Goal: Task Accomplishment & Management: Complete application form

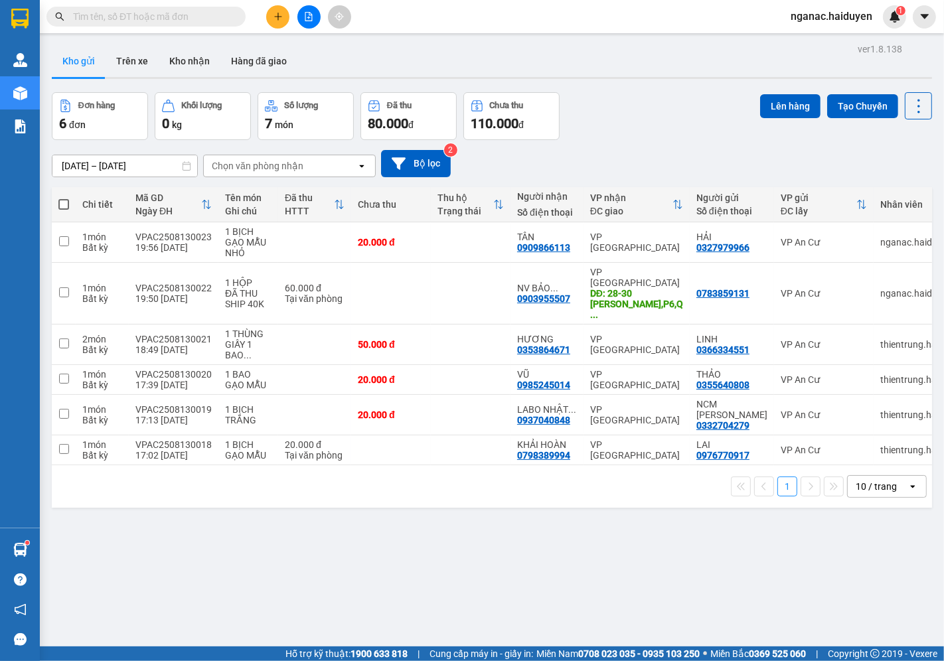
click at [131, 55] on button "Trên xe" at bounding box center [132, 61] width 53 height 32
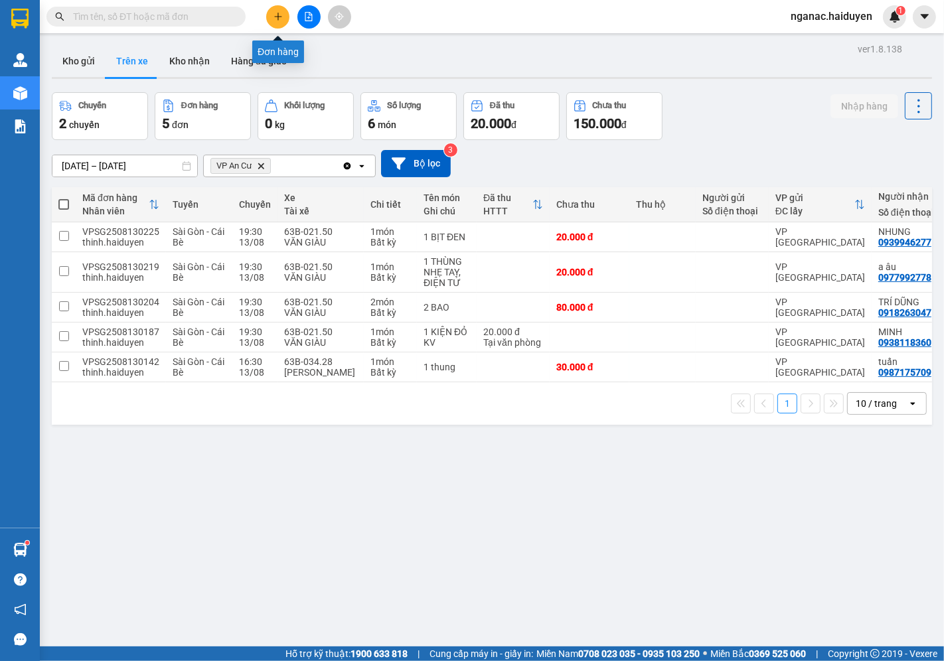
click at [281, 13] on icon "plus" at bounding box center [277, 16] width 9 height 9
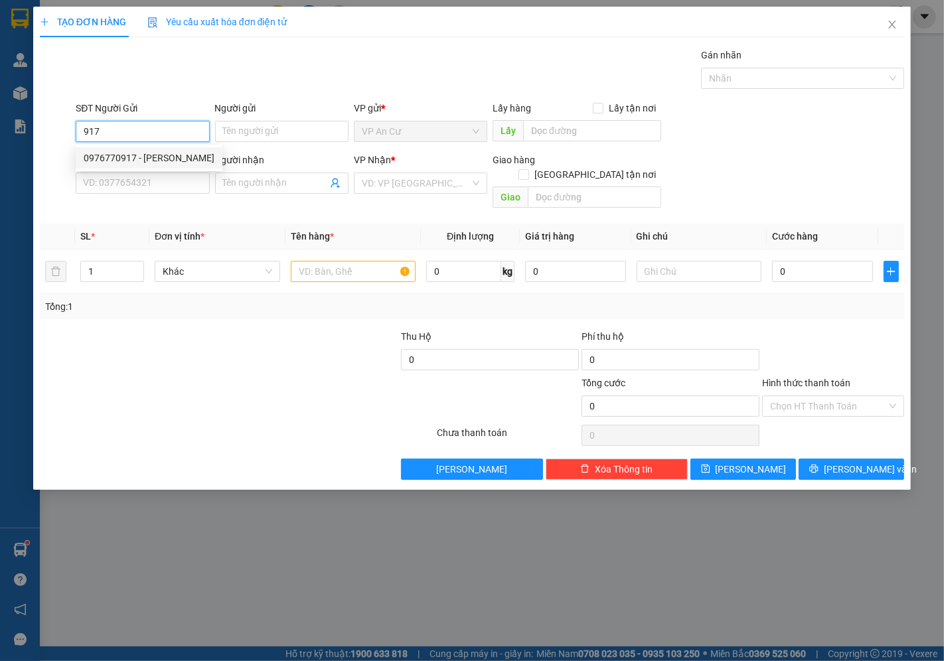
click at [141, 153] on div "0976770917 - [PERSON_NAME]" at bounding box center [149, 158] width 131 height 15
type input "0976770917"
type input "LAI"
type input "0798389994"
type input "KHẢI HOÀN"
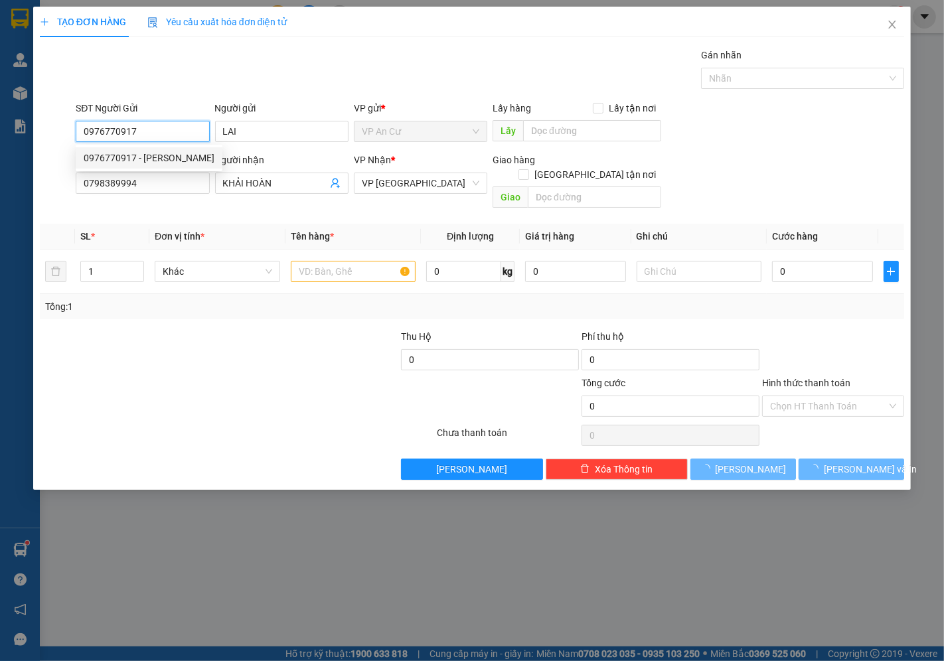
type input "20.000"
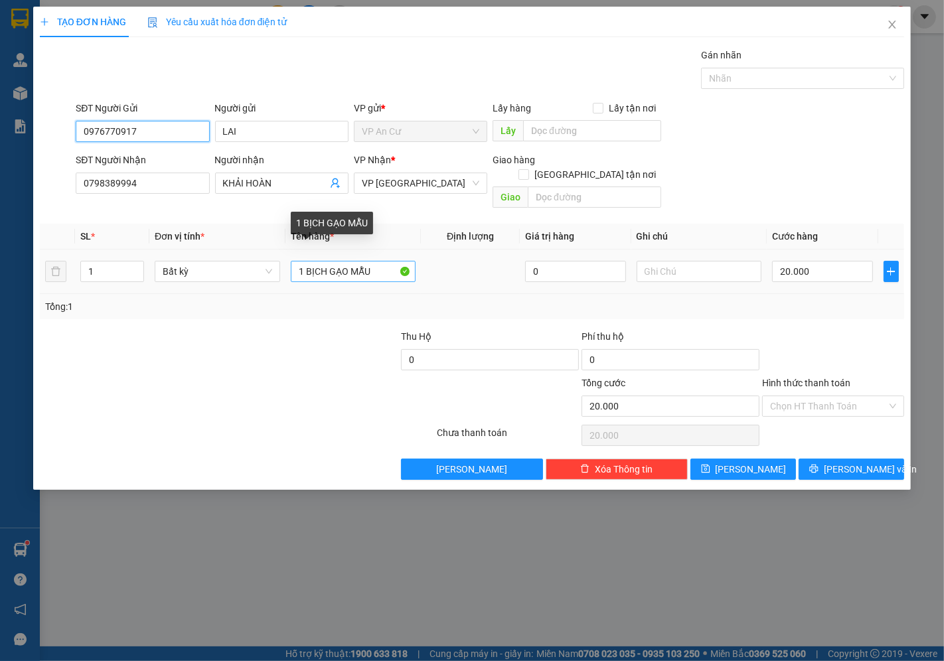
type input "0976770917"
click at [326, 261] on input "1 BỊCH GẠO MẪU" at bounding box center [353, 271] width 125 height 21
type input "1 BAO GẠO MẪU"
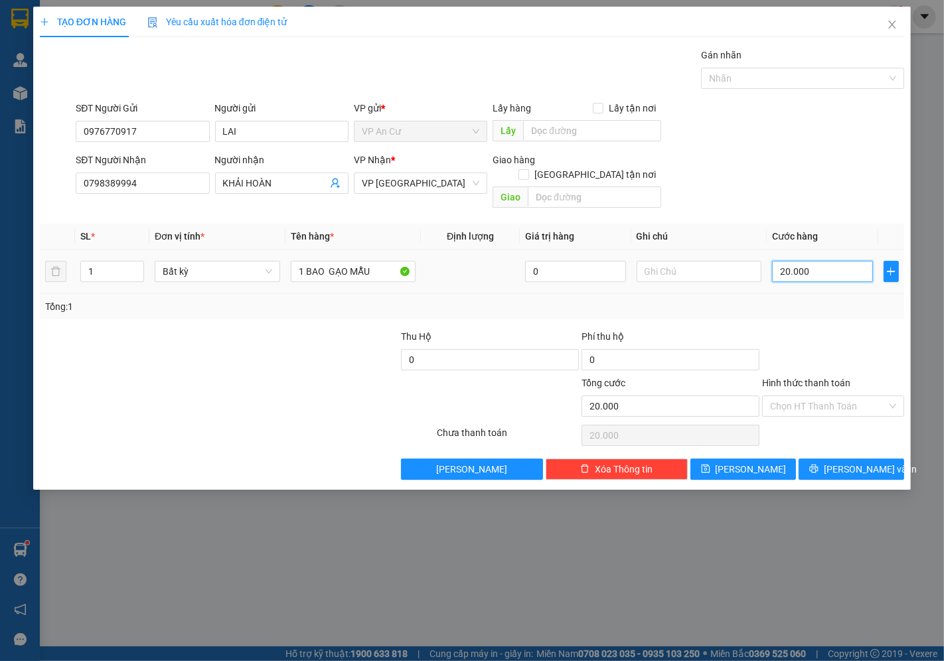
click at [812, 261] on input "20.000" at bounding box center [822, 271] width 100 height 21
type input "0"
type input "6"
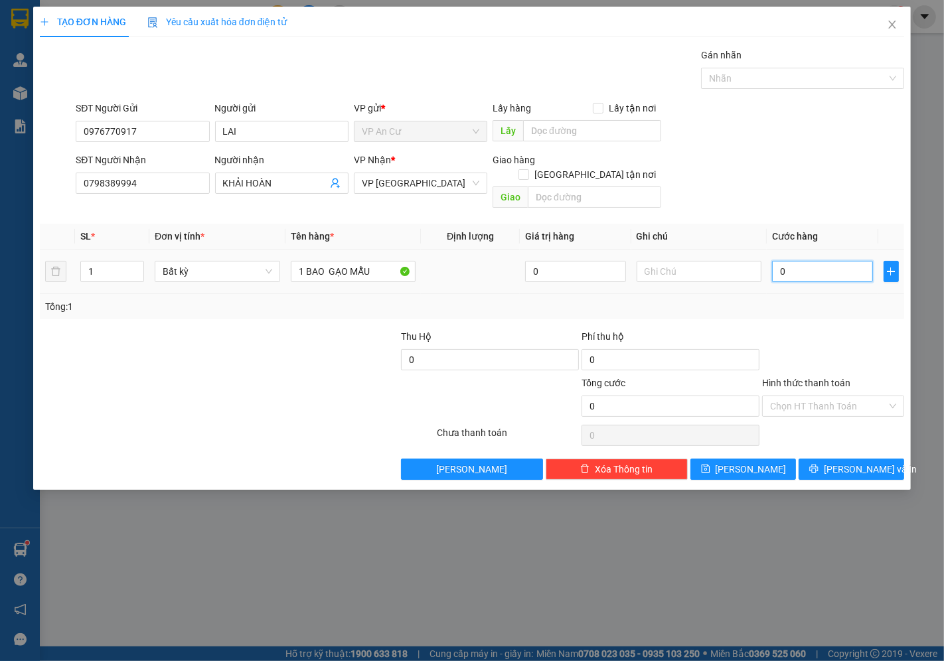
type input "6"
type input "06"
type input "60"
type input "060"
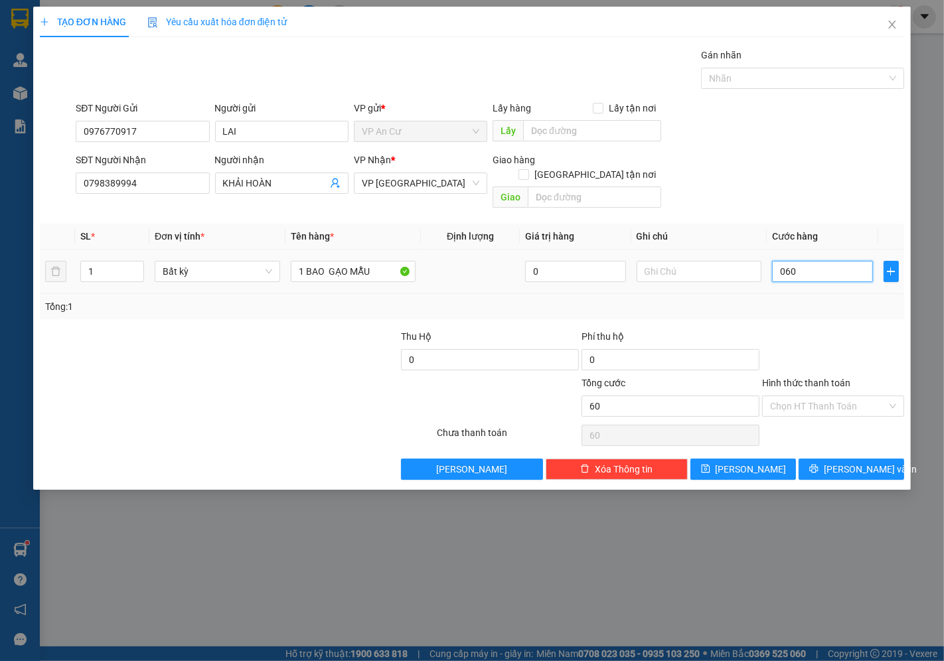
type input "600"
type input "0.600"
type input "6.000"
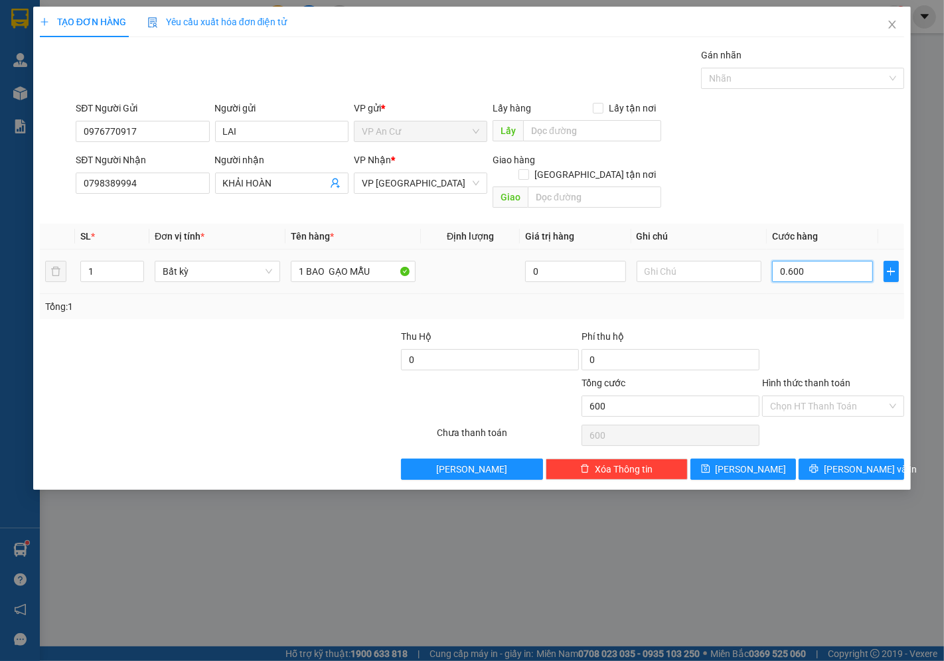
type input "06.000"
type input "60.000"
click at [841, 396] on input "Hình thức thanh toán" at bounding box center [828, 406] width 117 height 20
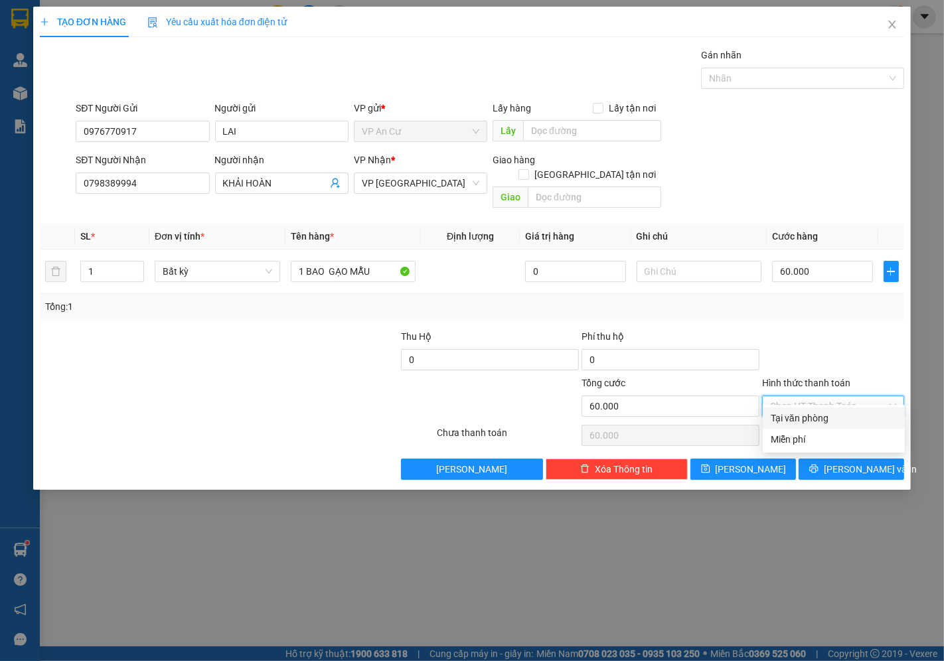
click at [833, 417] on div "Tại văn phòng" at bounding box center [834, 418] width 126 height 15
type input "0"
click at [844, 462] on span "[PERSON_NAME] và In" at bounding box center [870, 469] width 93 height 15
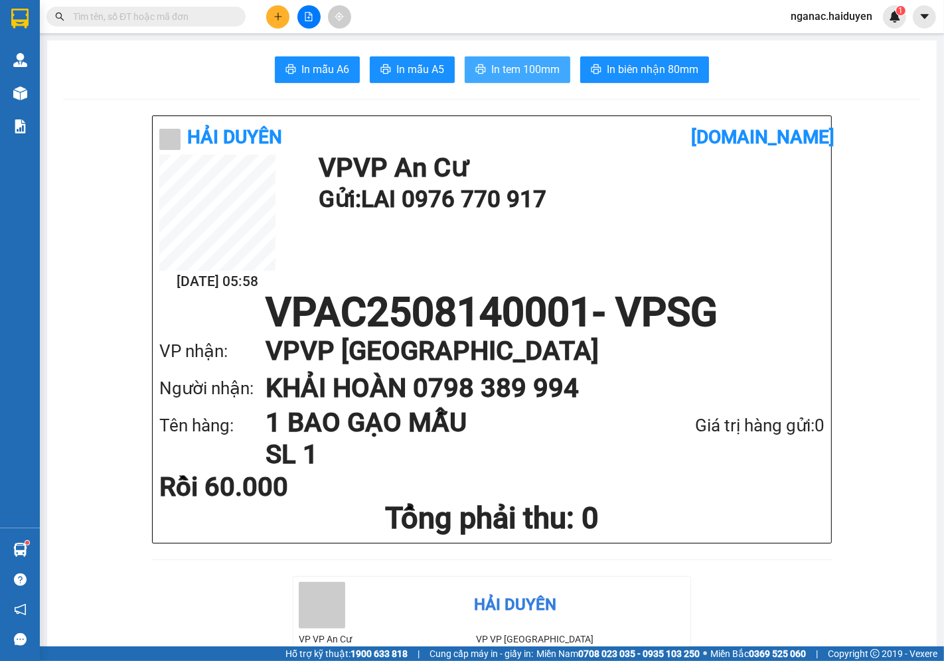
click at [506, 67] on span "In tem 100mm" at bounding box center [525, 69] width 68 height 17
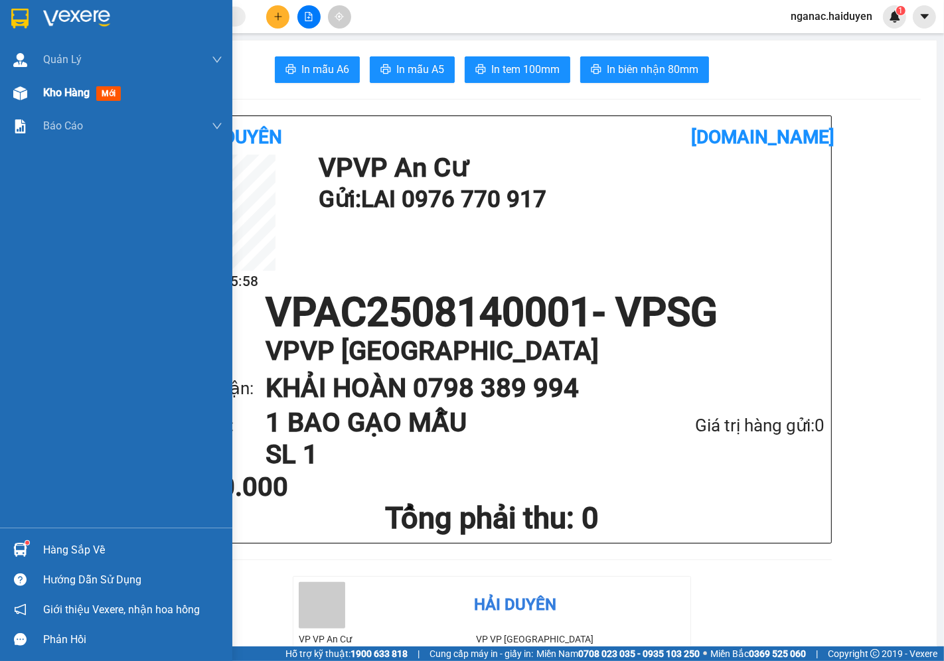
click at [53, 87] on span "Kho hàng" at bounding box center [66, 92] width 46 height 13
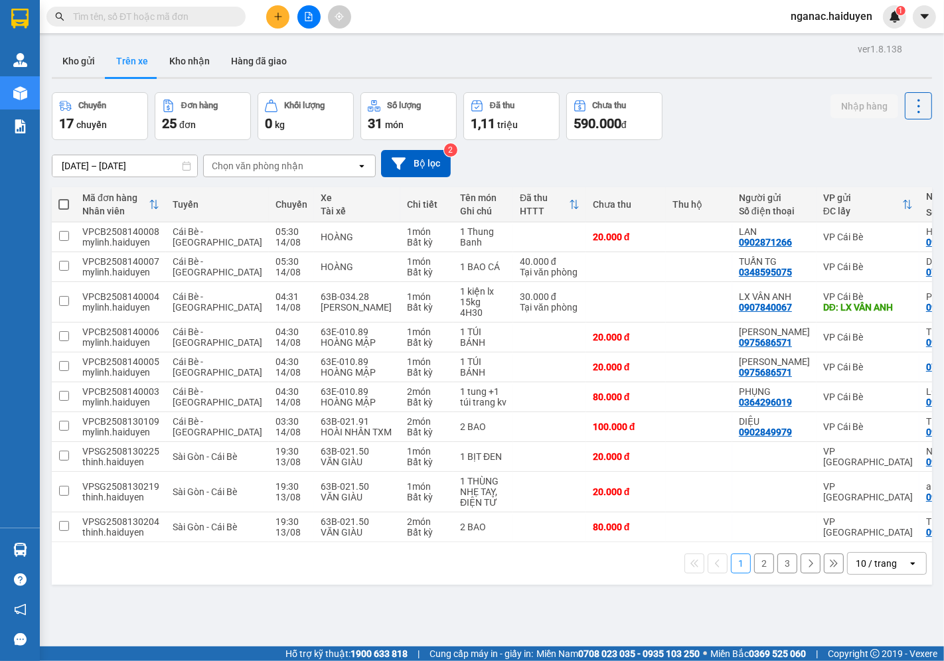
click at [229, 164] on div "Chọn văn phòng nhận" at bounding box center [258, 165] width 92 height 13
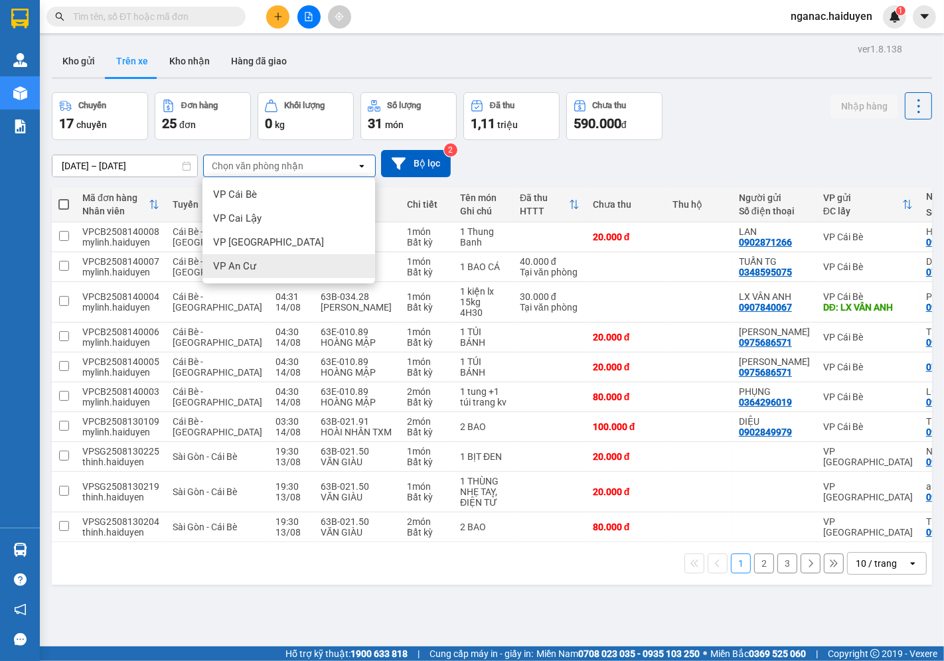
click at [247, 260] on span "VP An Cư" at bounding box center [234, 266] width 43 height 13
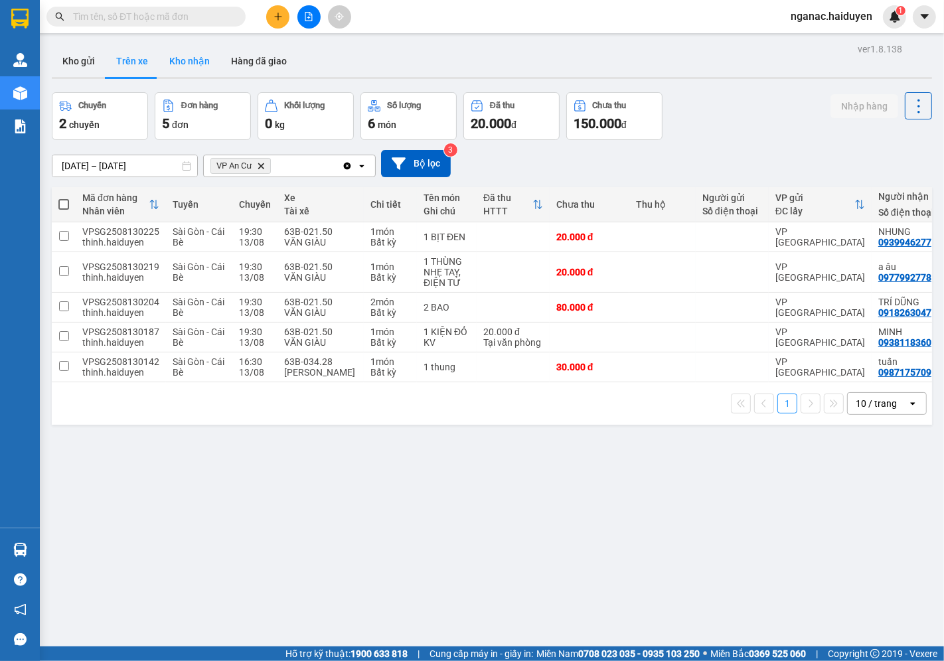
click at [201, 56] on button "Kho nhận" at bounding box center [190, 61] width 62 height 32
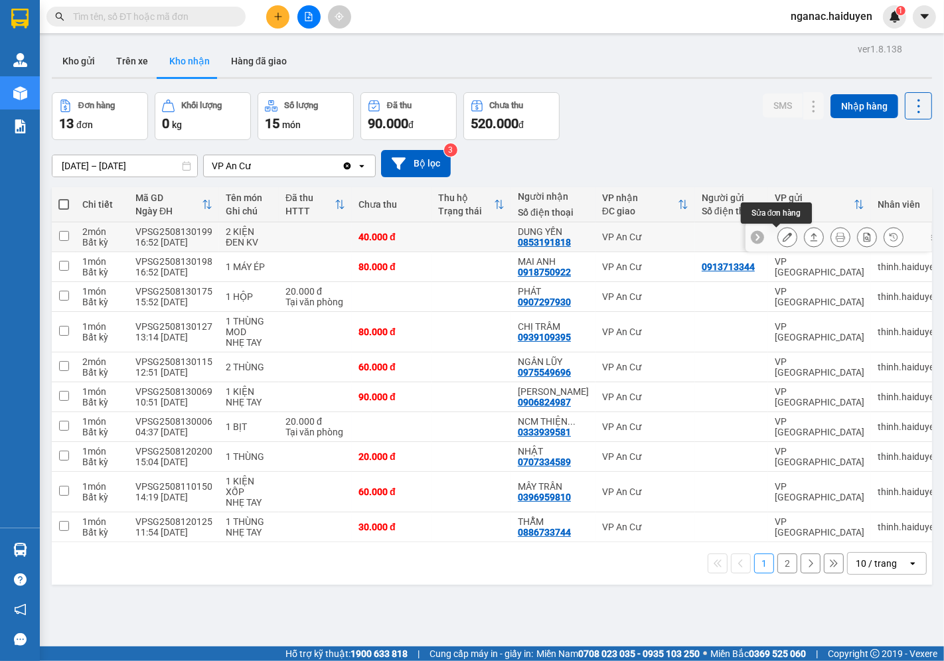
click at [778, 242] on button at bounding box center [787, 237] width 19 height 23
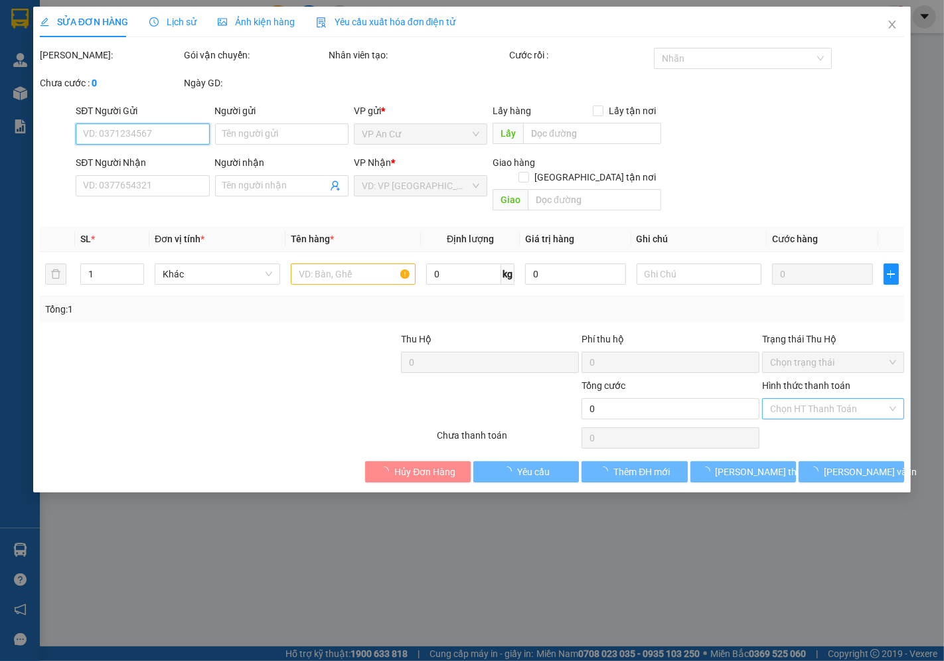
type input "0853191818"
type input "DUNG YẾN"
type input "40.000"
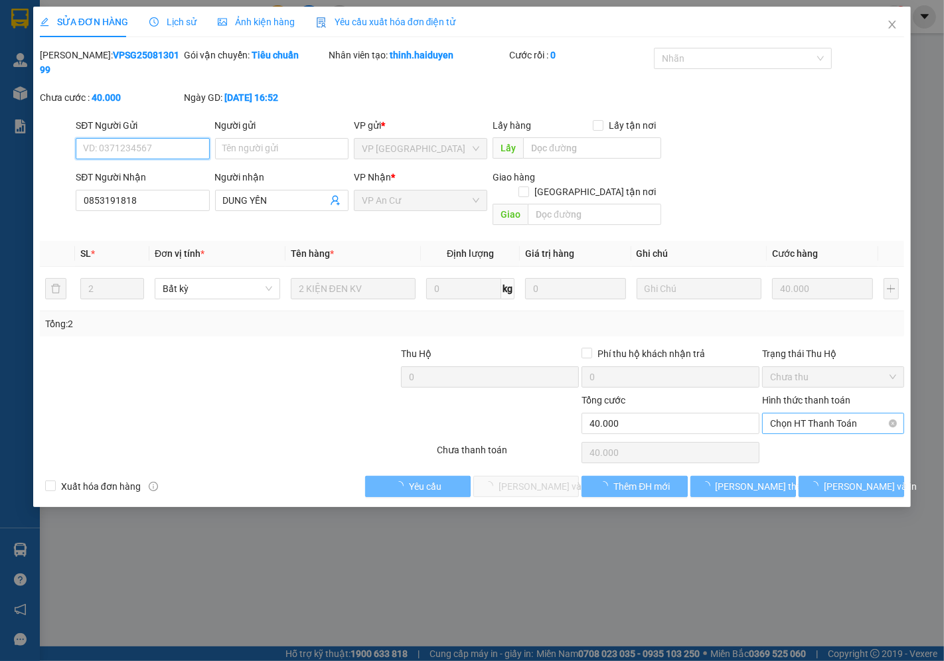
click at [818, 413] on span "Chọn HT Thanh Toán" at bounding box center [833, 423] width 126 height 20
click at [814, 420] on div "Tại văn phòng" at bounding box center [834, 420] width 126 height 15
type input "0"
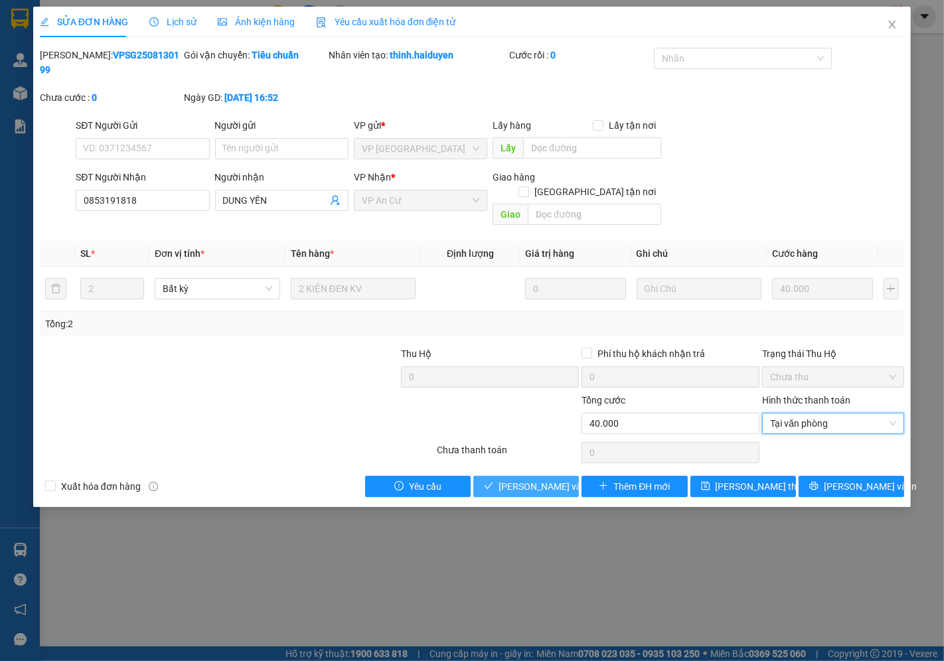
click at [530, 479] on span "Lưu và Giao hàng" at bounding box center [561, 486] width 127 height 15
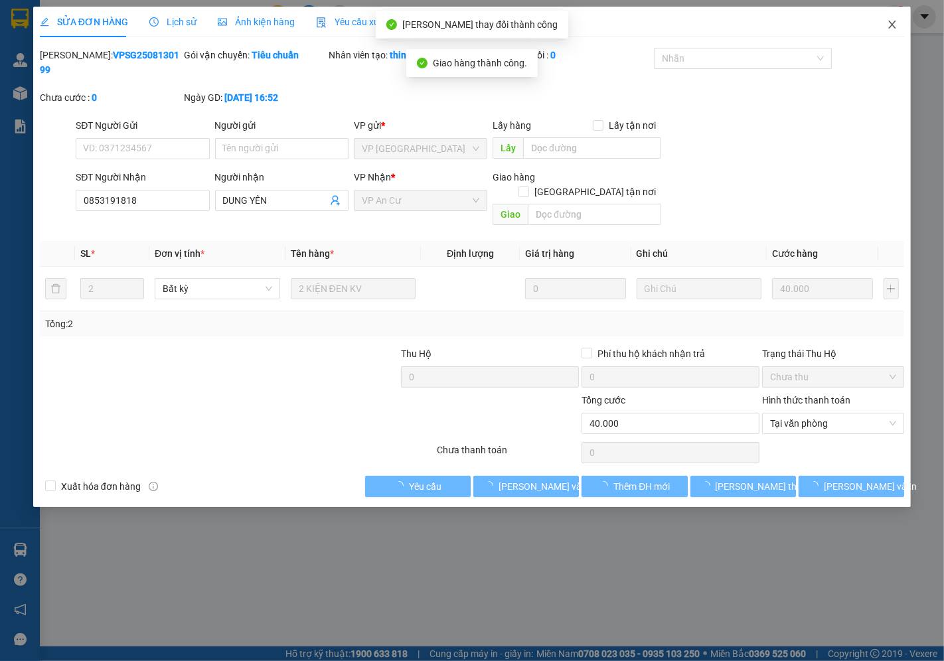
click at [893, 23] on icon "close" at bounding box center [892, 24] width 11 height 11
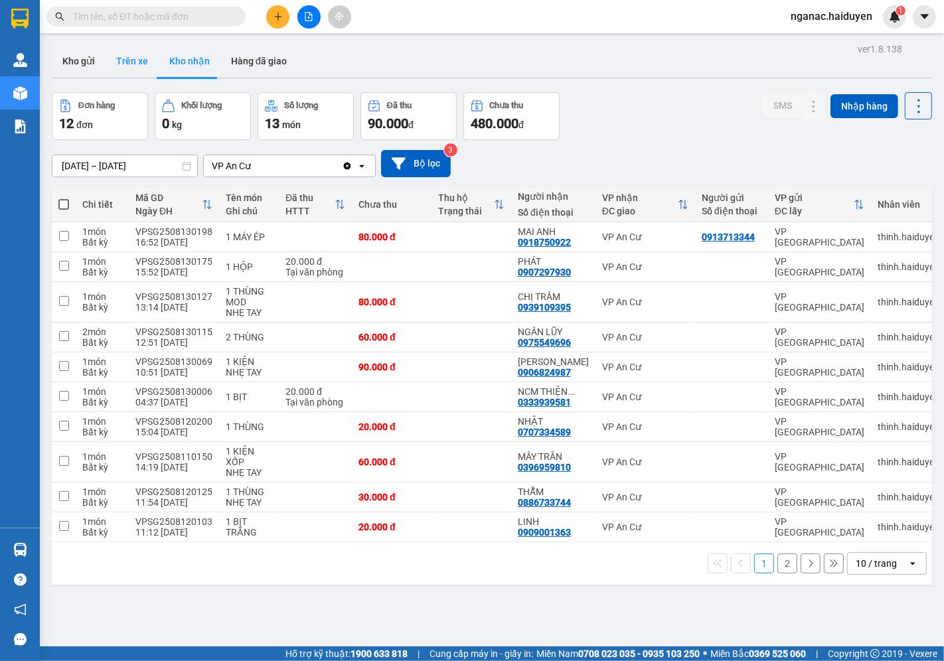
click at [127, 52] on button "Trên xe" at bounding box center [132, 61] width 53 height 32
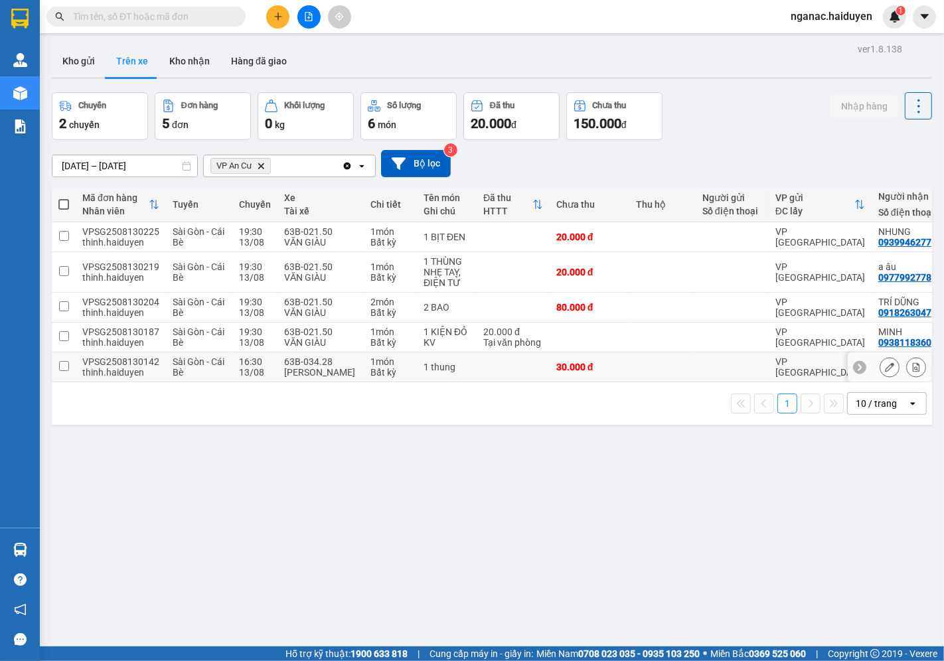
click at [64, 365] on input "checkbox" at bounding box center [64, 366] width 10 height 10
checkbox input "true"
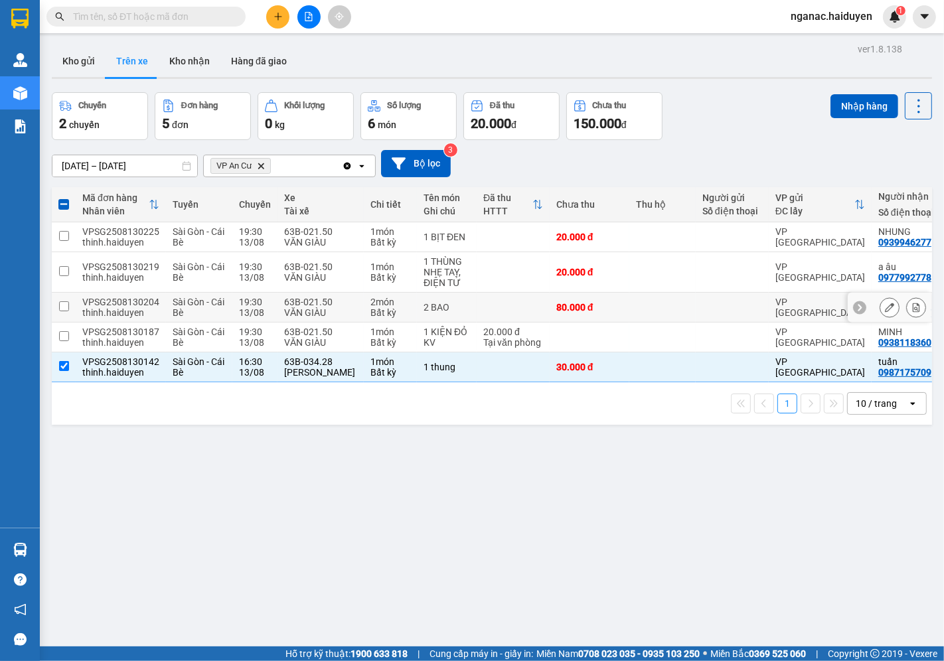
click at [78, 299] on td "VPSG2508130204 thinh.haiduyen" at bounding box center [121, 308] width 90 height 30
checkbox input "true"
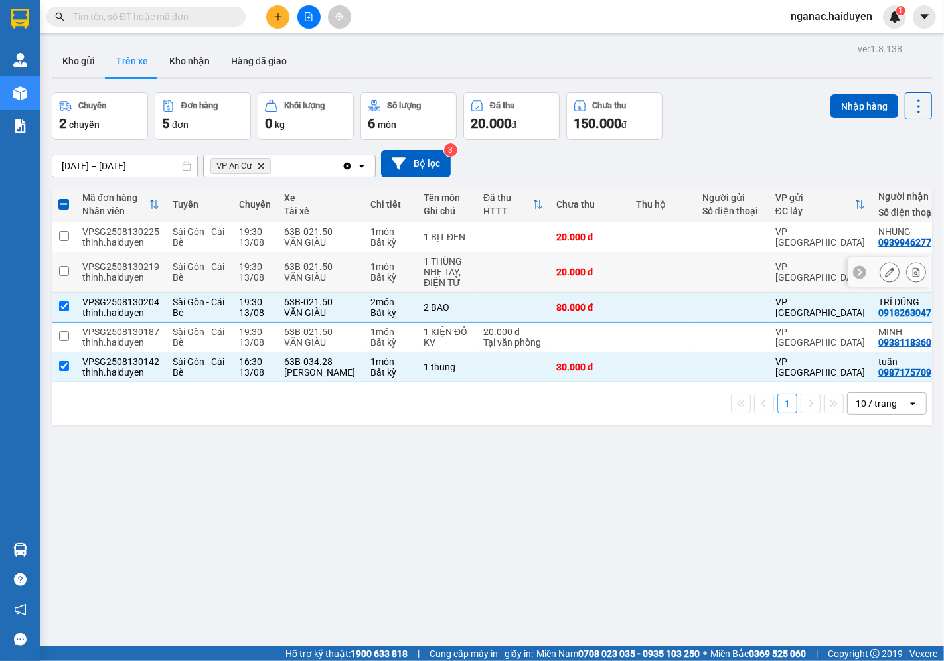
click at [82, 267] on div "VPSG2508130219" at bounding box center [120, 267] width 77 height 11
checkbox input "true"
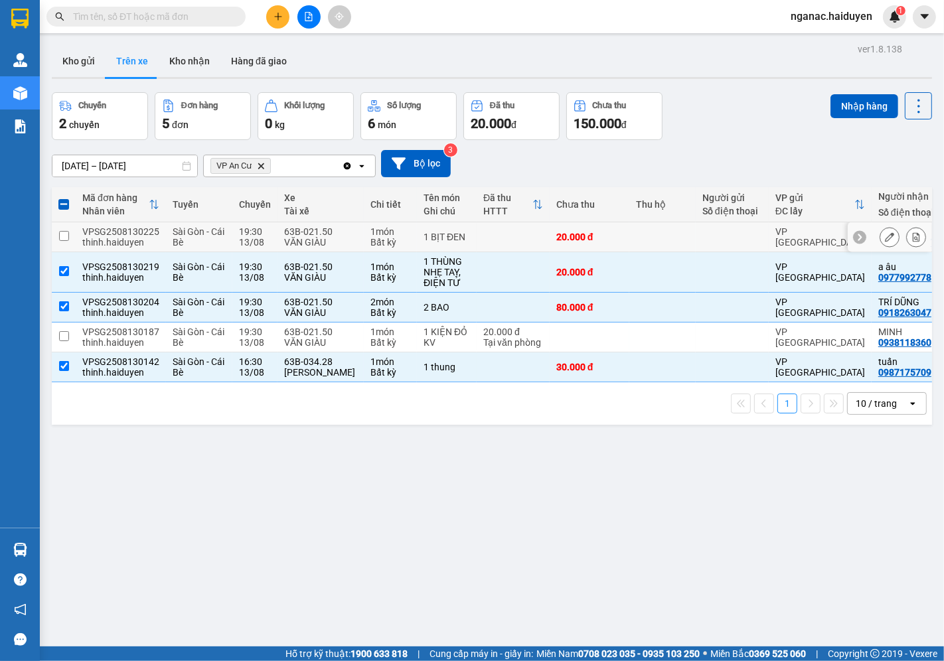
click at [97, 232] on div "VPSG2508130225" at bounding box center [120, 231] width 77 height 11
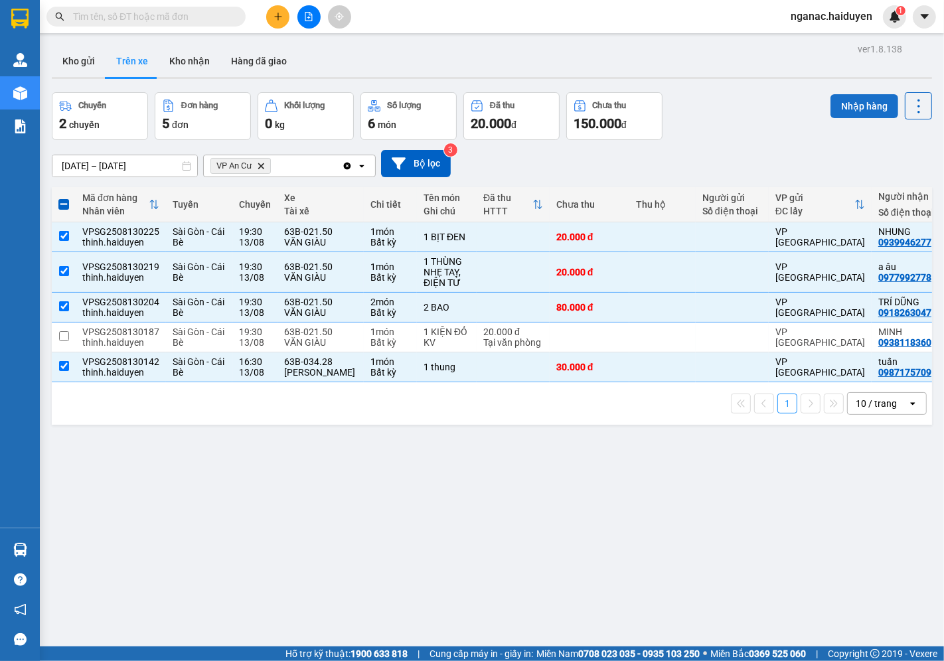
click at [847, 98] on button "Nhập hàng" at bounding box center [864, 106] width 68 height 24
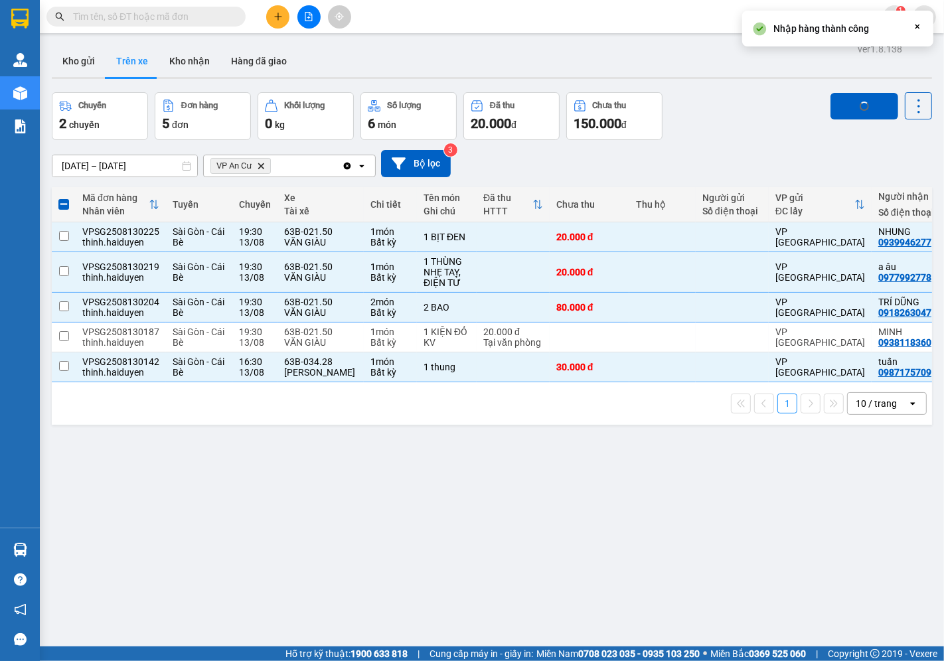
checkbox input "false"
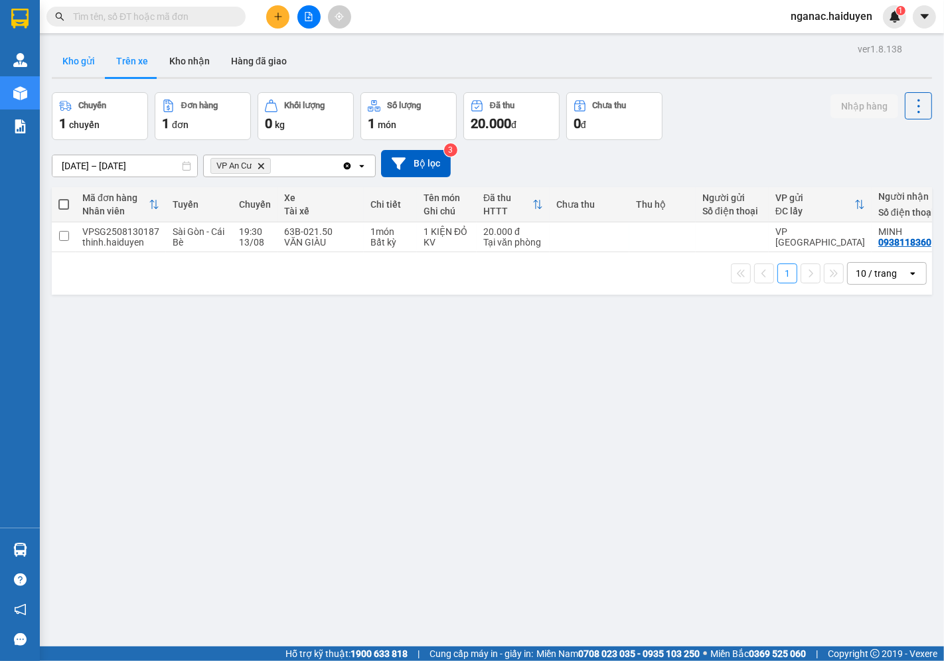
click at [74, 57] on button "Kho gửi" at bounding box center [79, 61] width 54 height 32
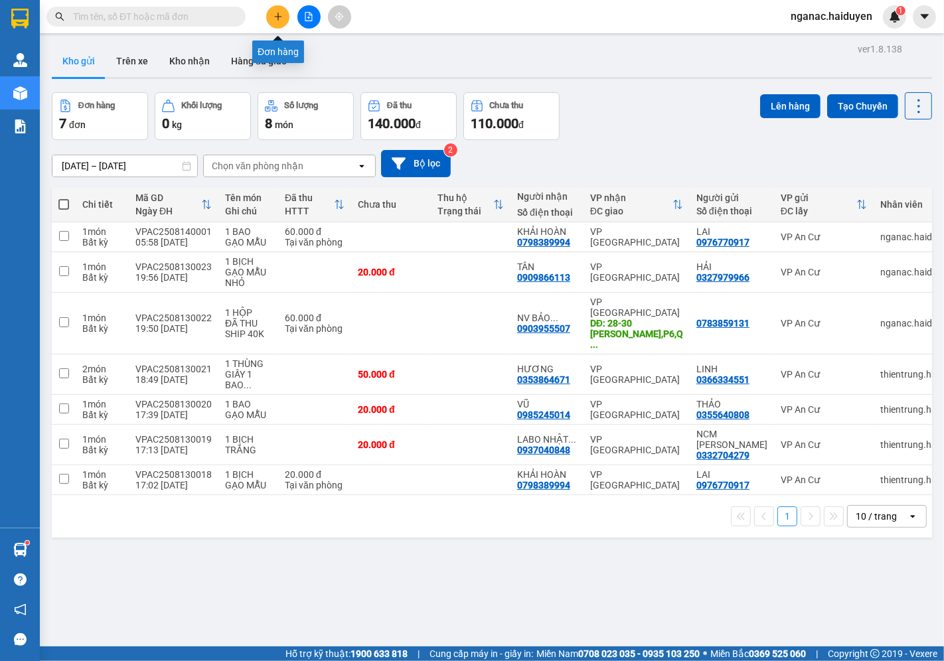
click at [273, 19] on icon "plus" at bounding box center [277, 16] width 9 height 9
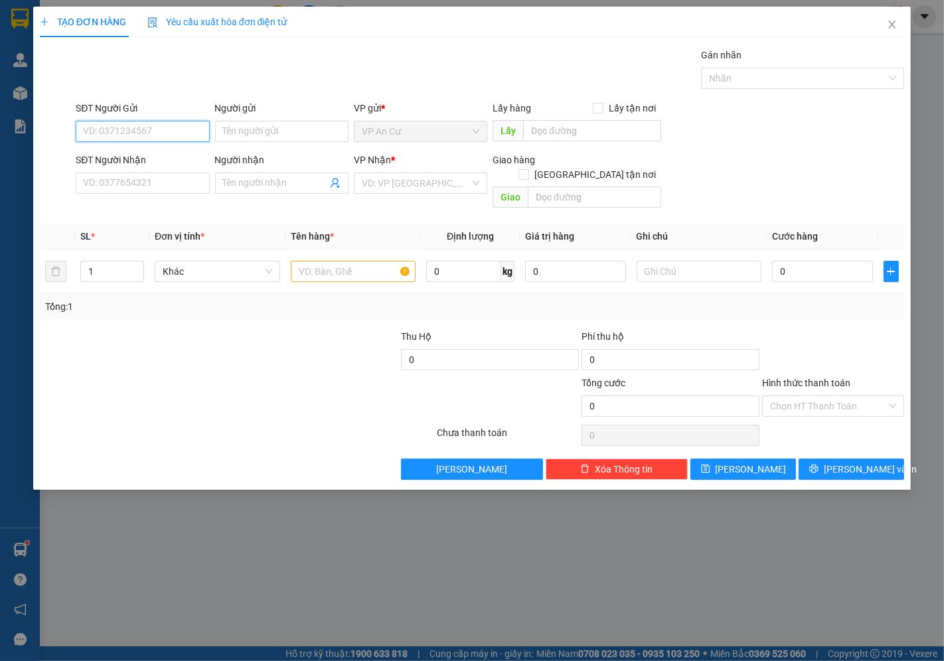
click at [113, 124] on input "SĐT Người Gửi" at bounding box center [142, 131] width 133 height 21
type input "0903176183"
click at [128, 157] on div "0903176183 - TIÊN" at bounding box center [142, 158] width 117 height 15
type input "TIÊN"
type input "0907692337"
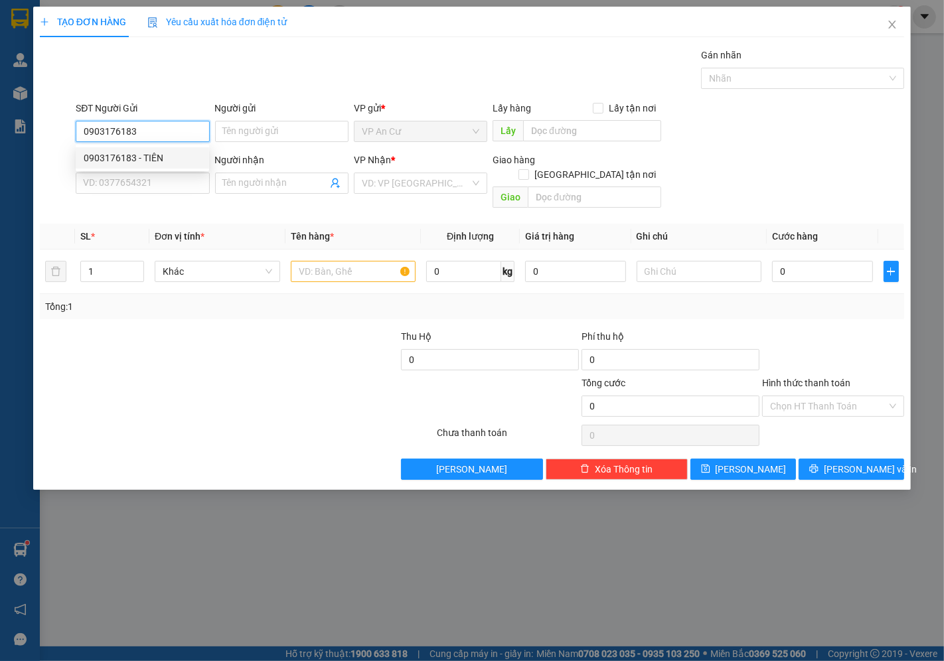
type input "THOA"
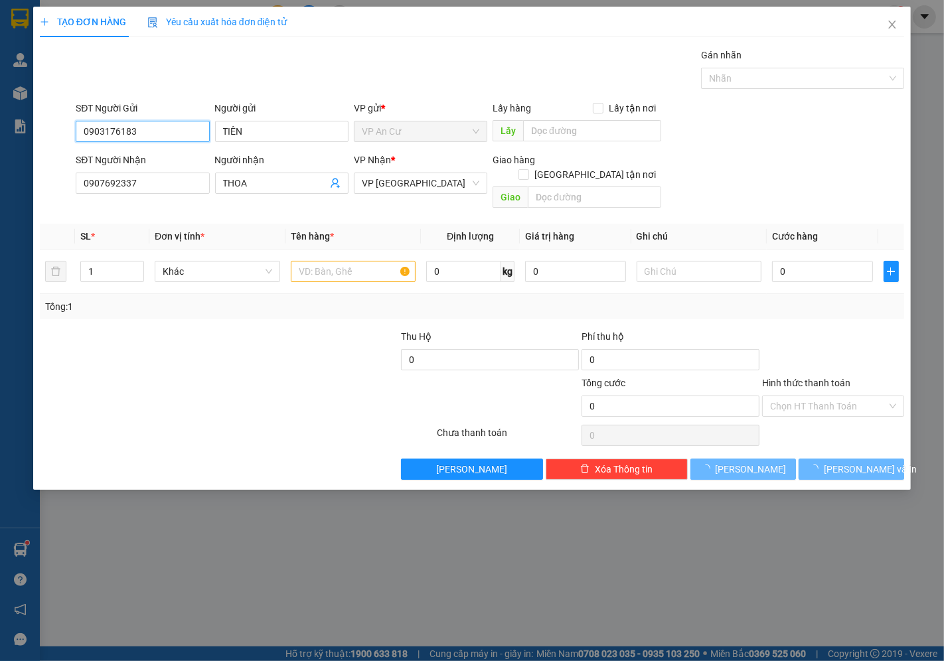
type input "20.000"
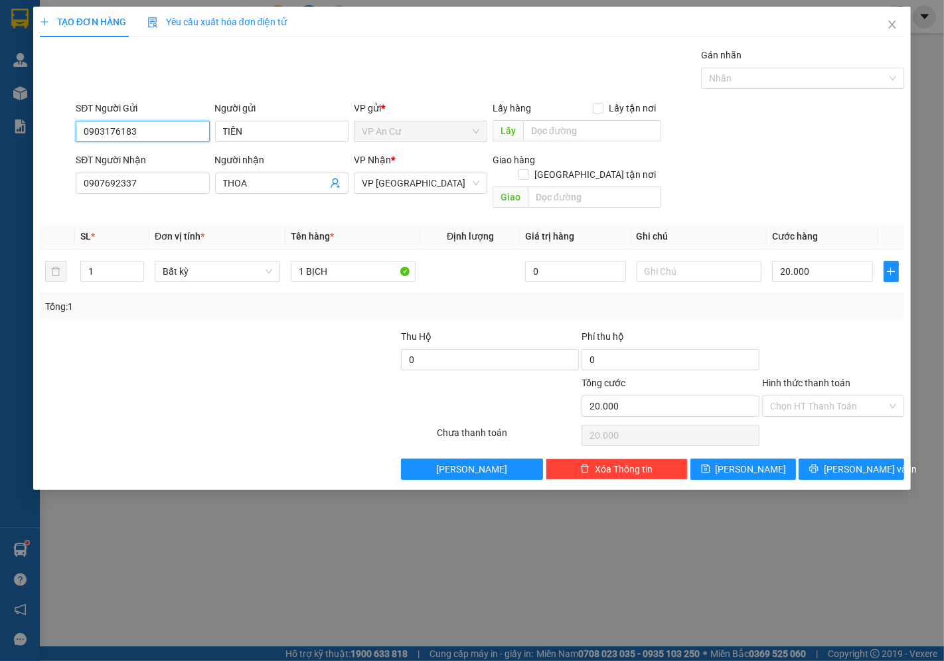
type input "0903176183"
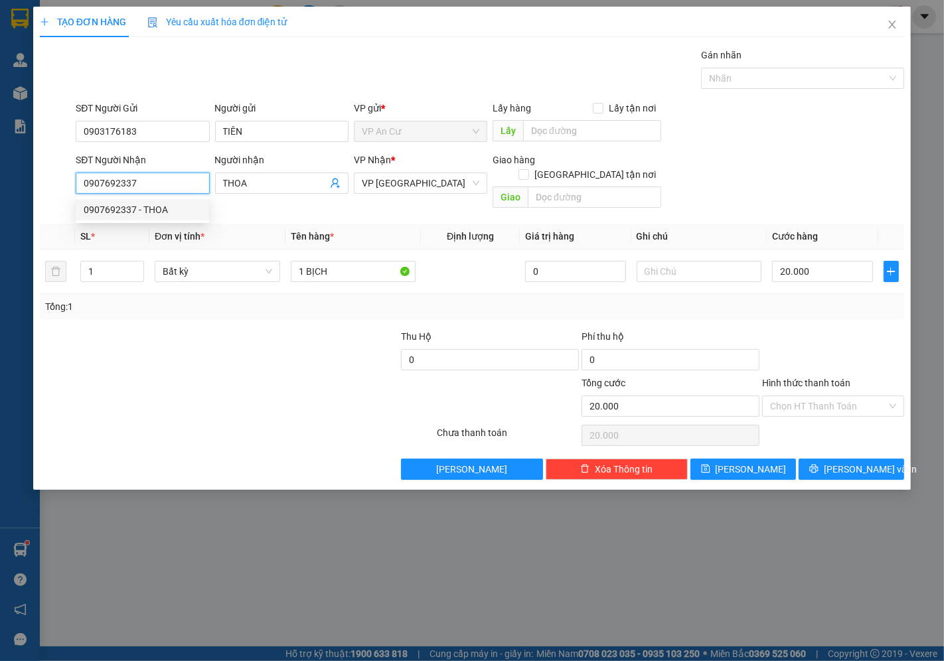
drag, startPoint x: 124, startPoint y: 199, endPoint x: 50, endPoint y: 224, distance: 78.5
click at [50, 224] on div "Transit Pickup Surcharge Ids Transit Deliver Surcharge Ids Transit Deliver Surc…" at bounding box center [472, 264] width 864 height 432
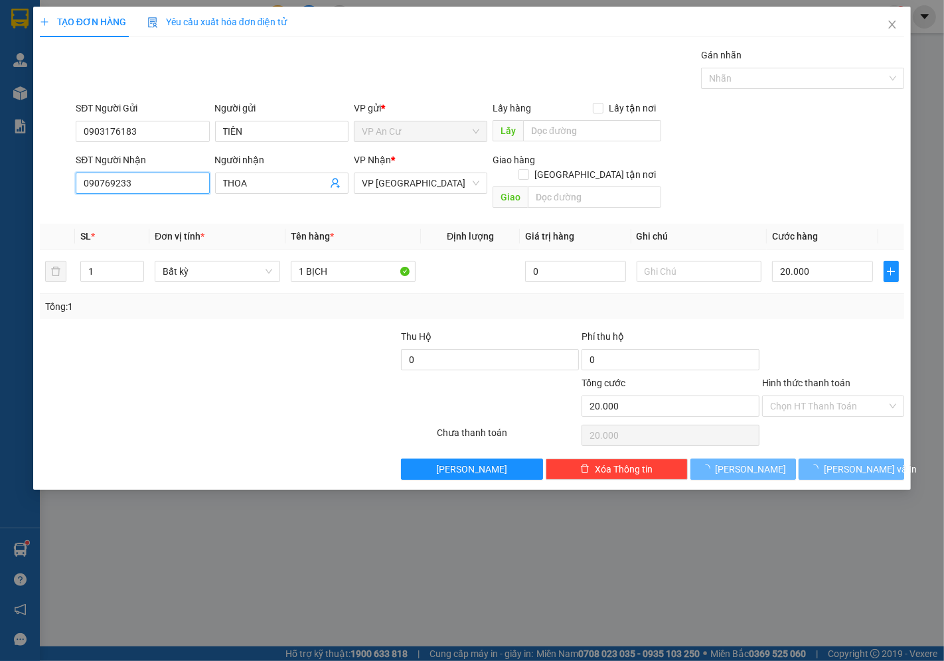
type input "0907692337"
click at [134, 204] on div "0907692337 - THOA" at bounding box center [142, 209] width 117 height 15
drag, startPoint x: 315, startPoint y: 262, endPoint x: 306, endPoint y: 264, distance: 8.9
click at [306, 264] on input "1 BỊCH" at bounding box center [353, 271] width 125 height 21
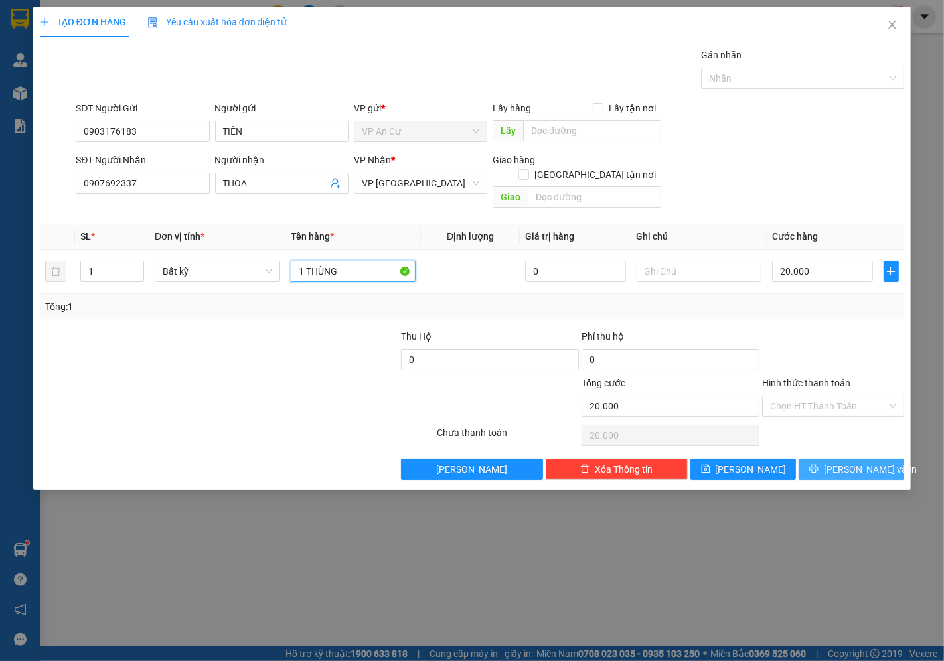
type input "1 THÙNG"
click at [846, 462] on span "[PERSON_NAME] và In" at bounding box center [870, 469] width 93 height 15
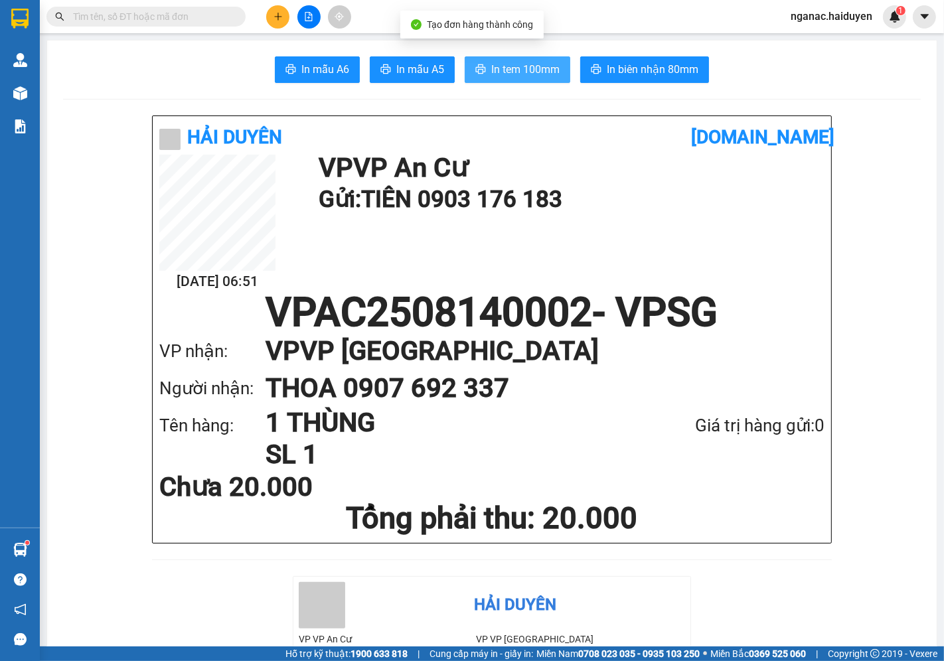
click at [500, 63] on span "In tem 100mm" at bounding box center [525, 69] width 68 height 17
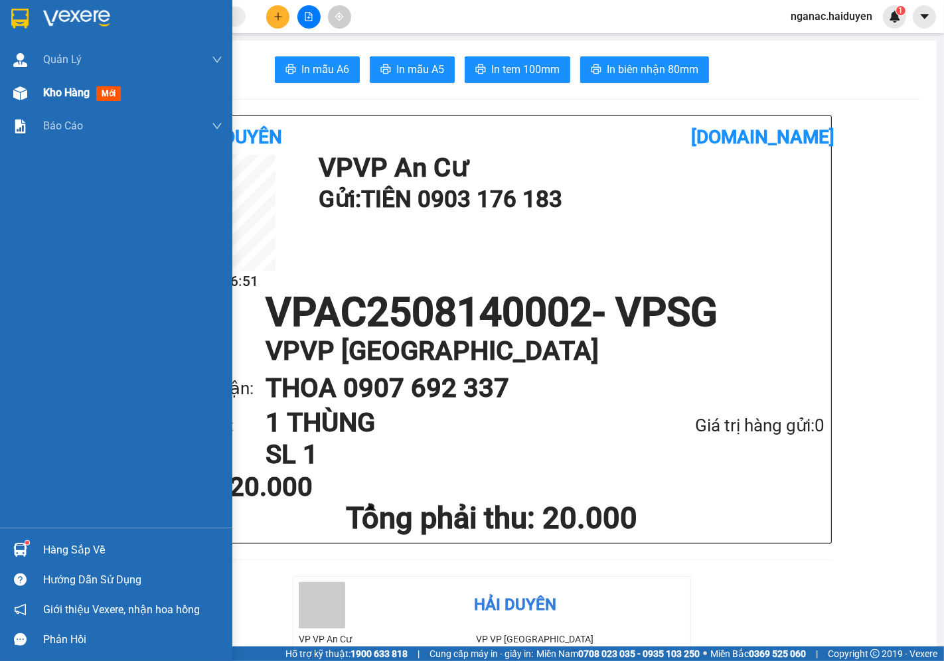
click at [55, 90] on span "Kho hàng" at bounding box center [66, 92] width 46 height 13
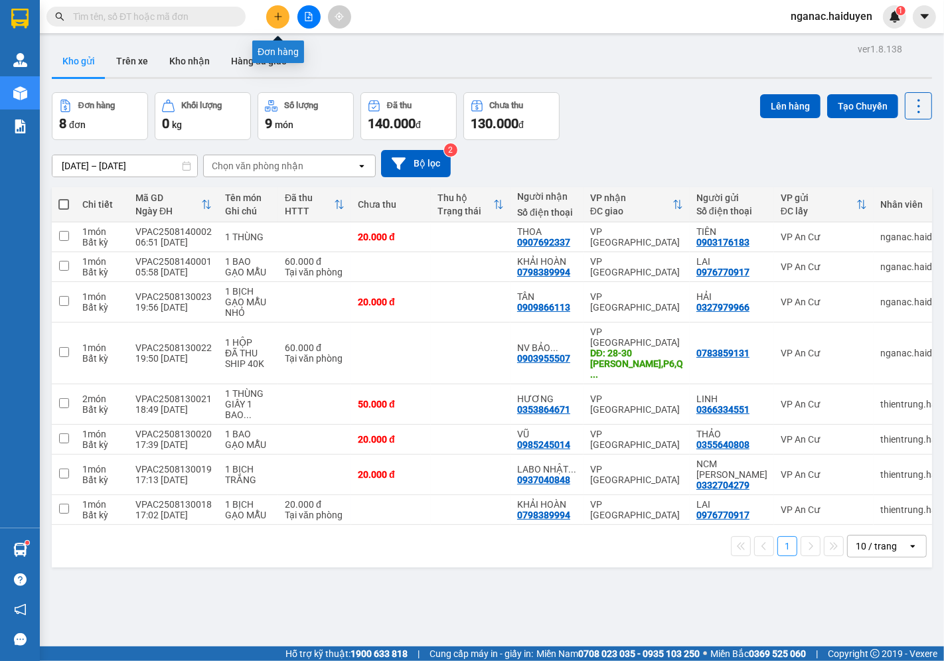
click at [276, 17] on icon "plus" at bounding box center [277, 16] width 7 height 1
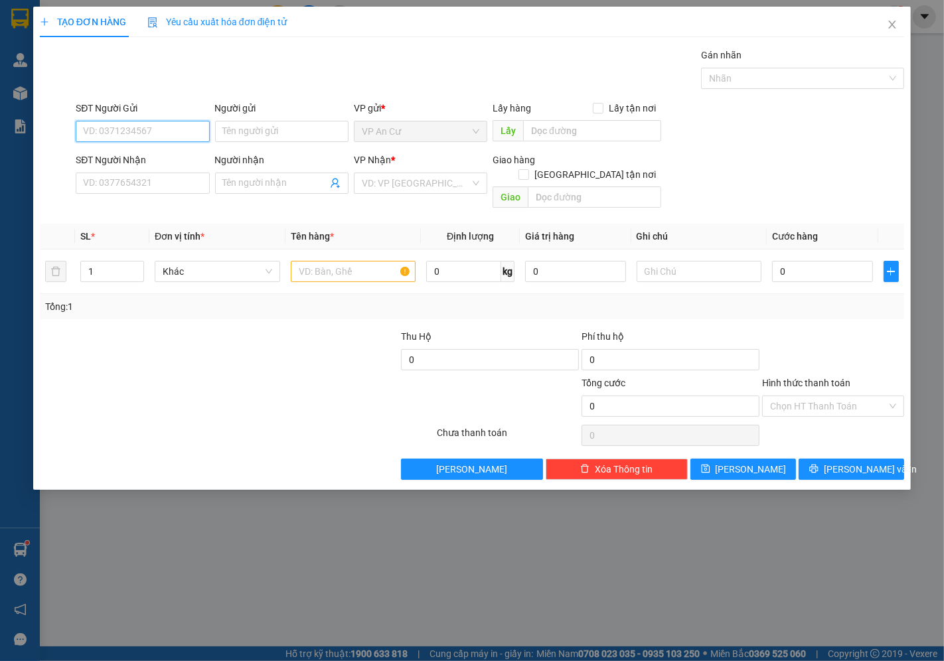
click at [113, 133] on input "SĐT Người Gửi" at bounding box center [142, 131] width 133 height 21
click at [151, 155] on div "0973682907 - TÙNG" at bounding box center [142, 158] width 117 height 15
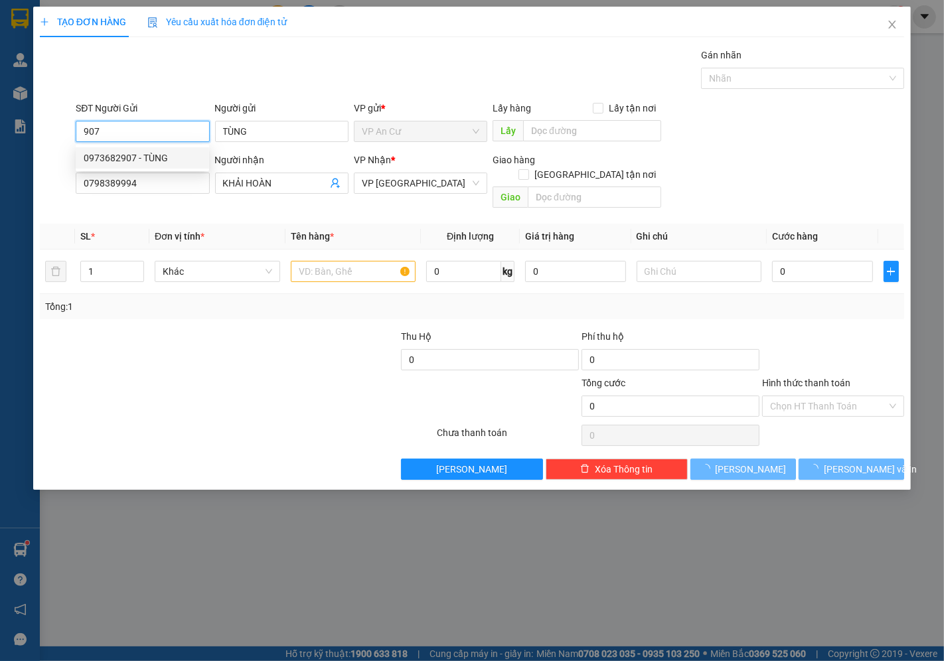
type input "0973682907"
type input "TÙNG"
type input "0798389994"
type input "KHẢI HOÀN"
type input "40.000"
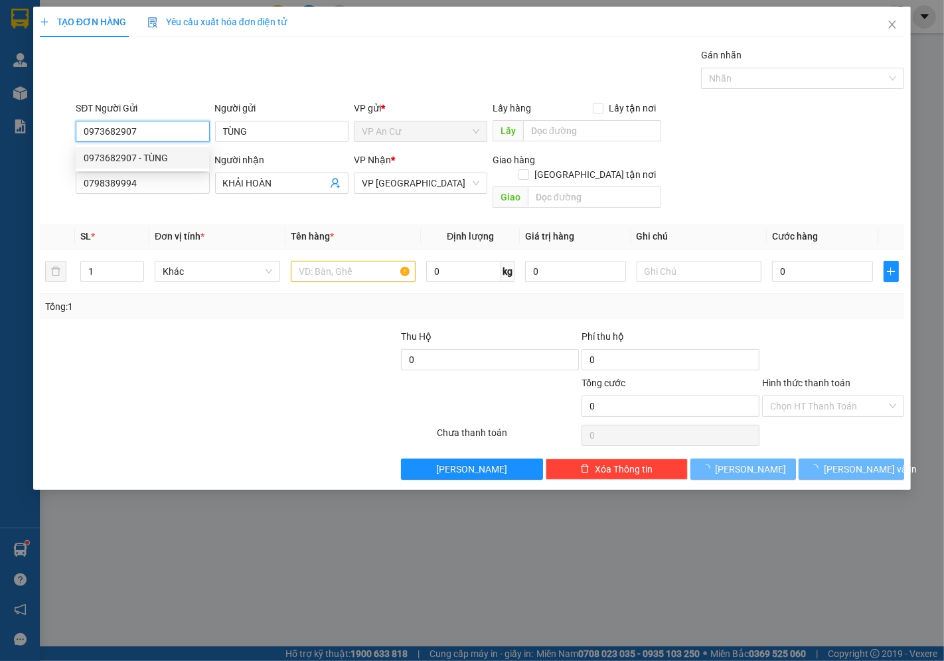
type input "40.000"
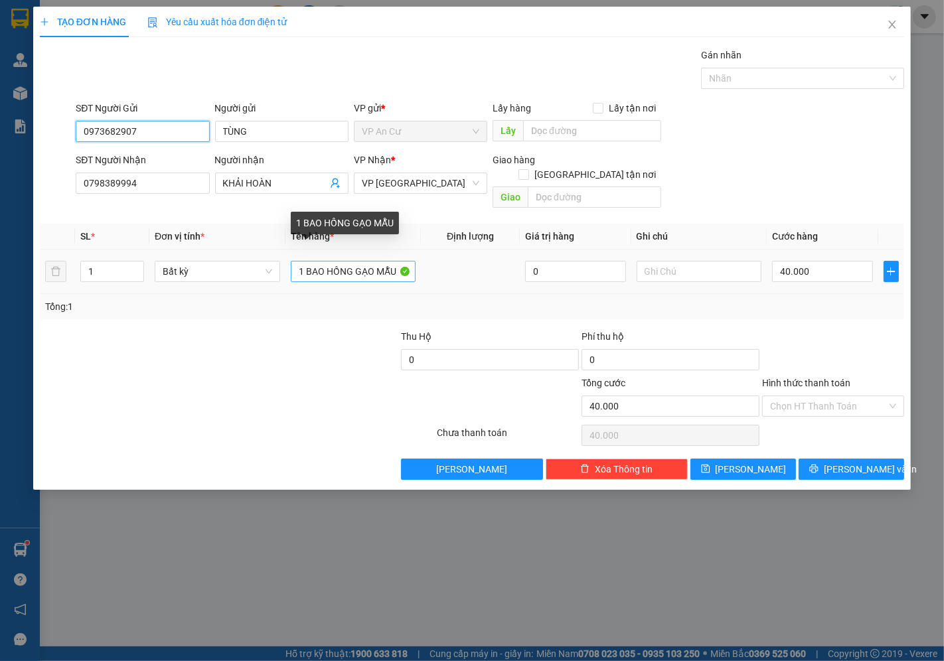
type input "0973682907"
drag, startPoint x: 354, startPoint y: 257, endPoint x: 313, endPoint y: 264, distance: 41.8
click at [313, 264] on input "1 BAO HỒNG GẠO MẪU" at bounding box center [353, 271] width 125 height 21
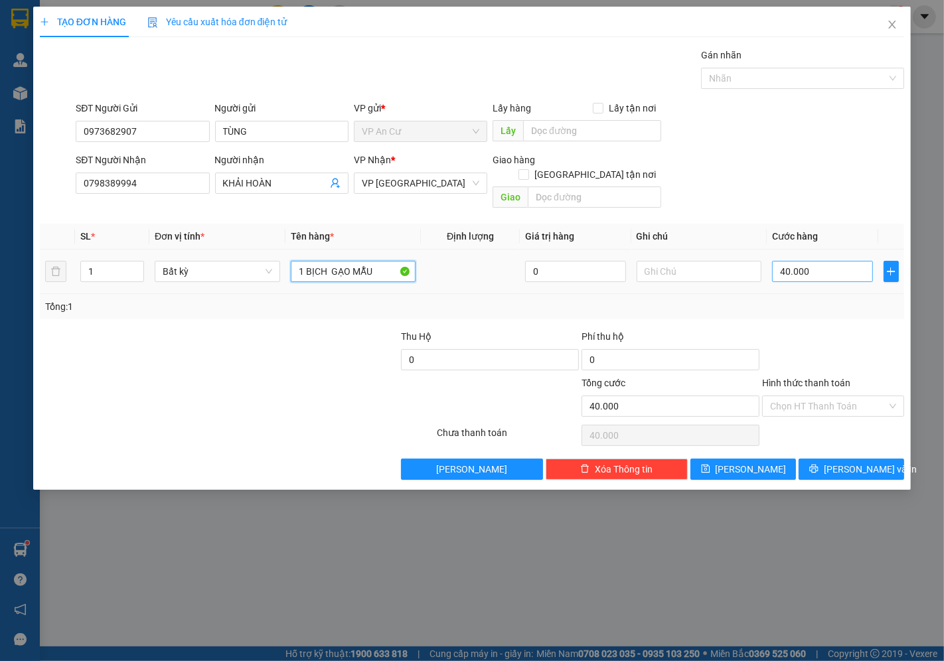
type input "1 BỊCH GẠO MẪU"
click at [818, 261] on input "40.000" at bounding box center [822, 271] width 100 height 21
type input "0"
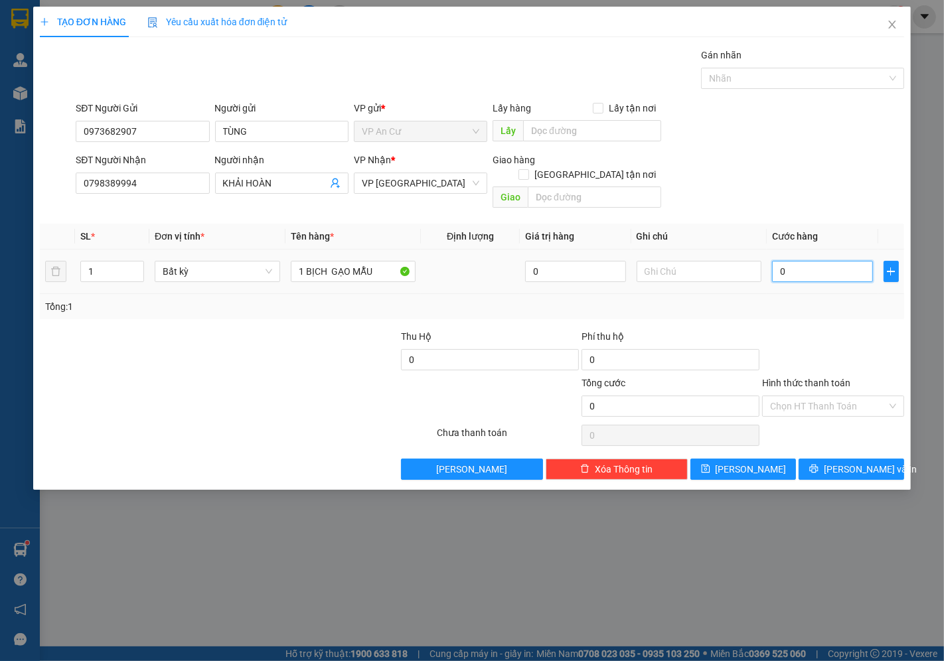
type input "3"
type input "03"
type input "30"
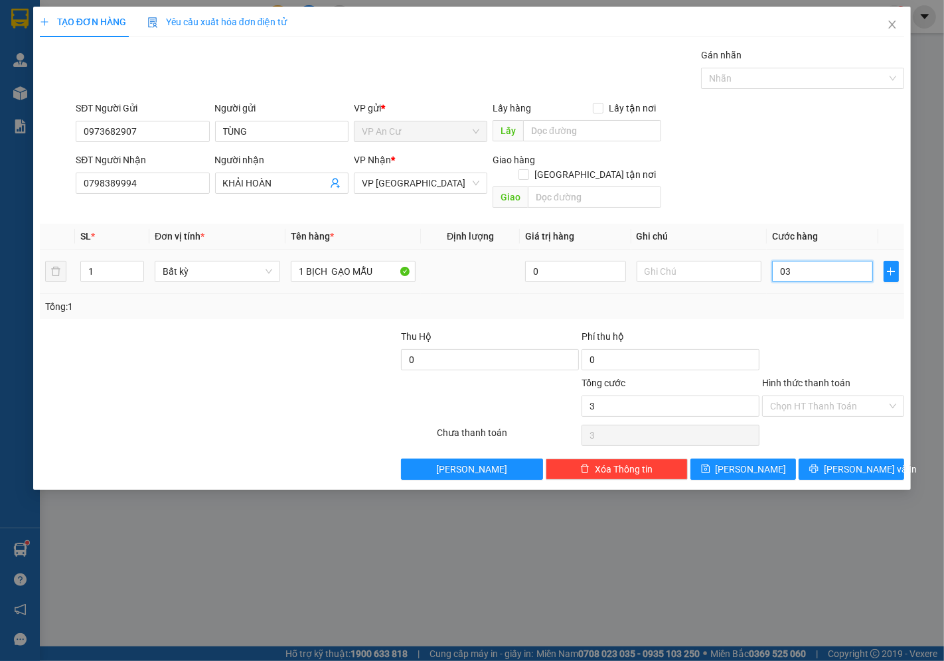
type input "030"
type input "300"
type input "0.300"
type input "3.000"
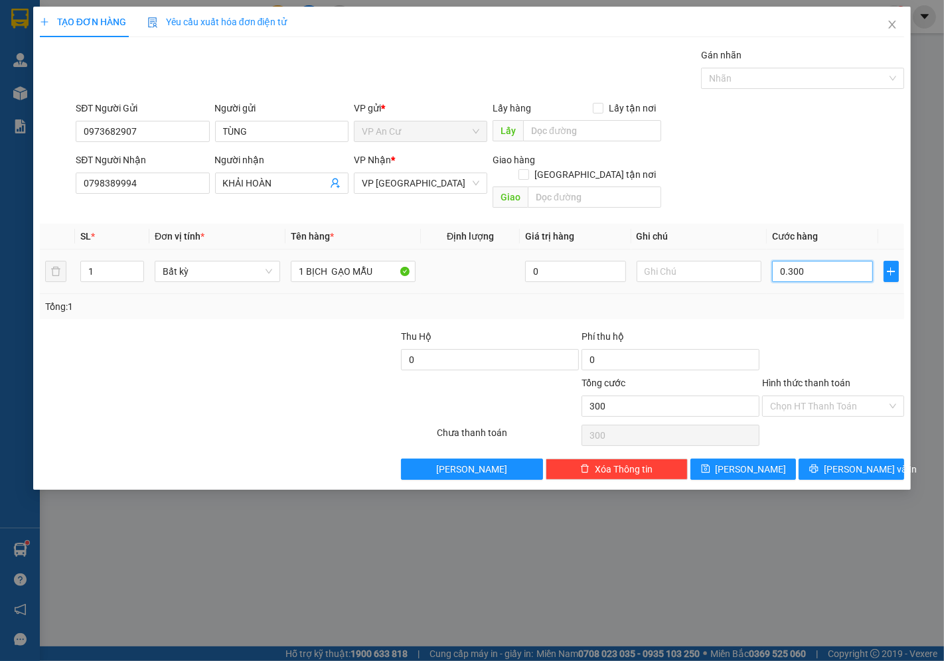
type input "3.000"
type input "03.000"
type input "30.000"
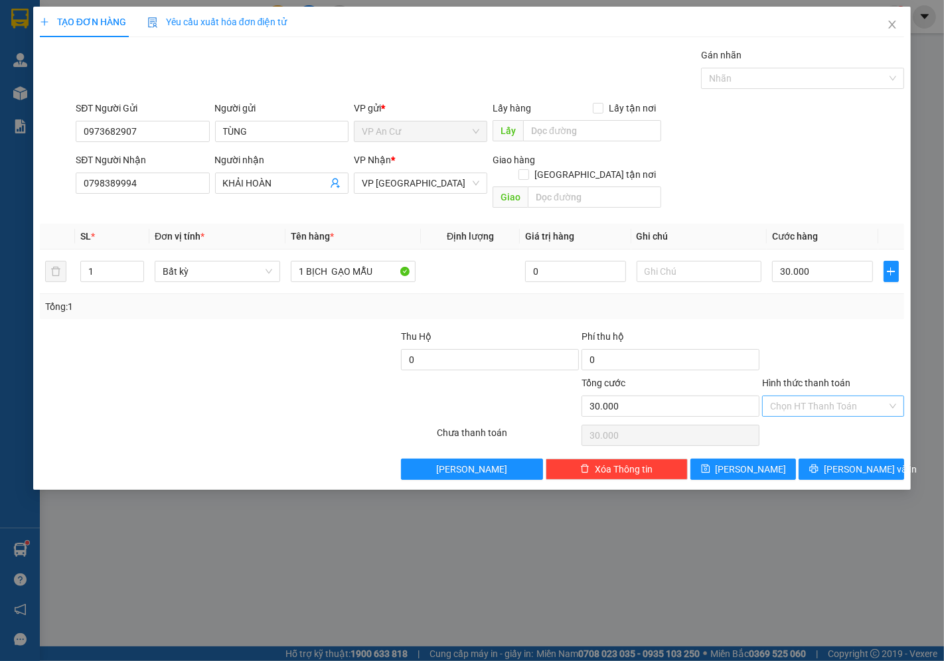
click at [826, 396] on input "Hình thức thanh toán" at bounding box center [828, 406] width 117 height 20
click at [823, 412] on div "Tại văn phòng" at bounding box center [834, 418] width 126 height 15
type input "0"
click at [844, 462] on span "[PERSON_NAME] và In" at bounding box center [870, 469] width 93 height 15
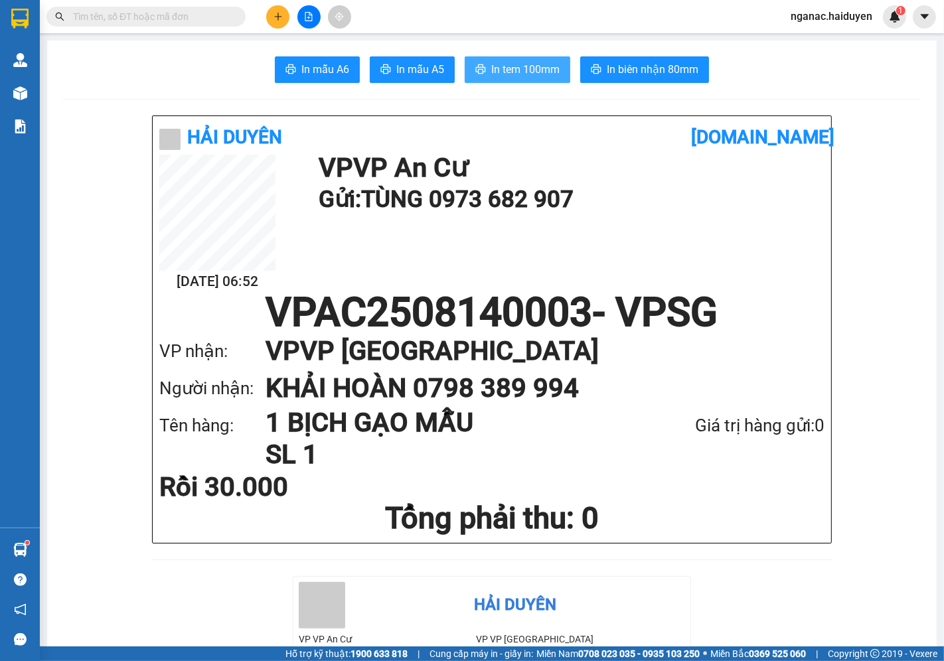
click at [515, 64] on span "In tem 100mm" at bounding box center [525, 69] width 68 height 17
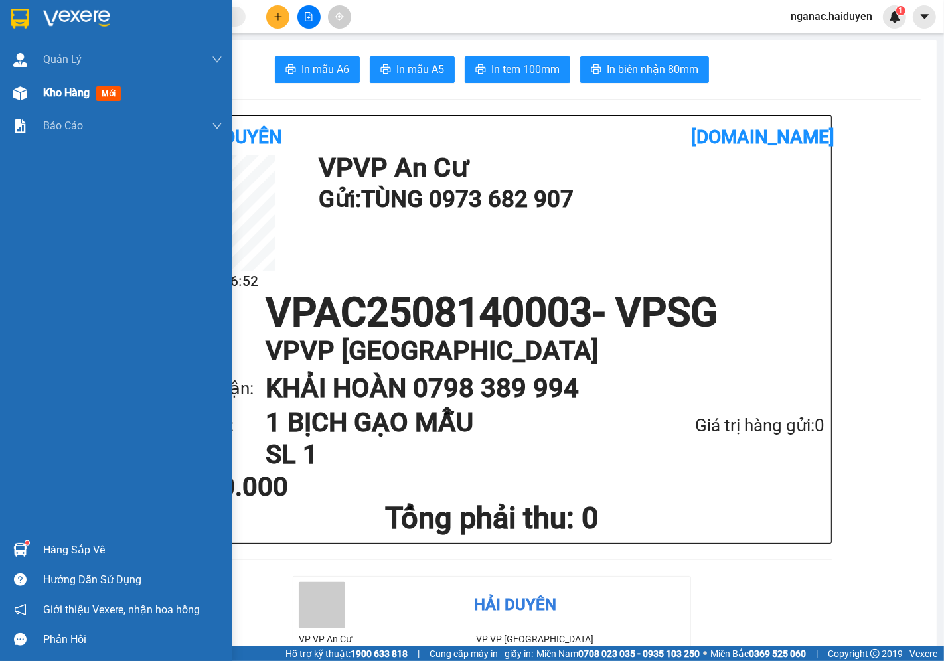
click at [58, 93] on span "Kho hàng" at bounding box center [66, 92] width 46 height 13
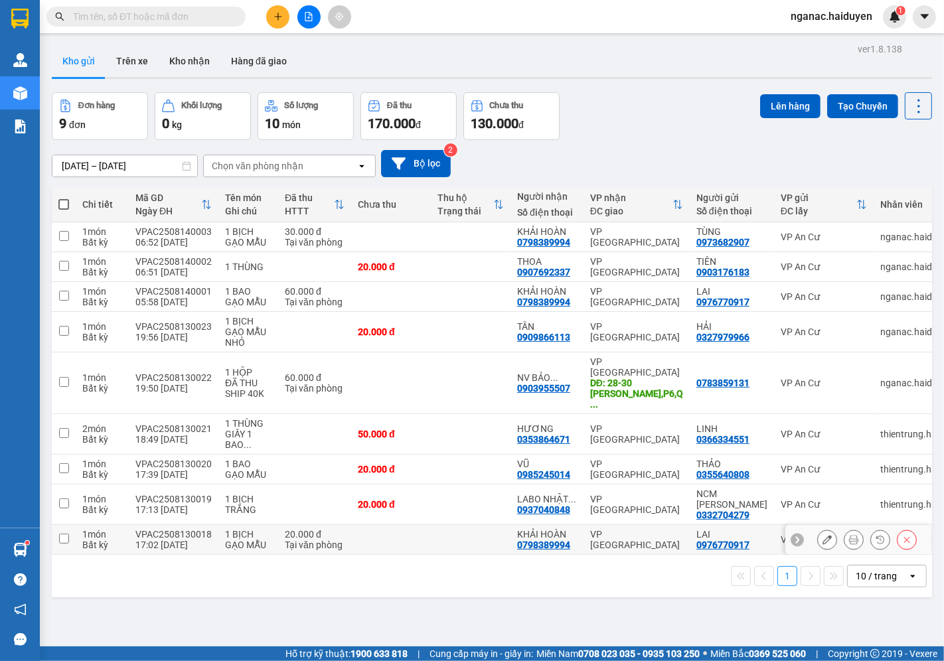
click at [65, 525] on td at bounding box center [64, 540] width 24 height 30
checkbox input "true"
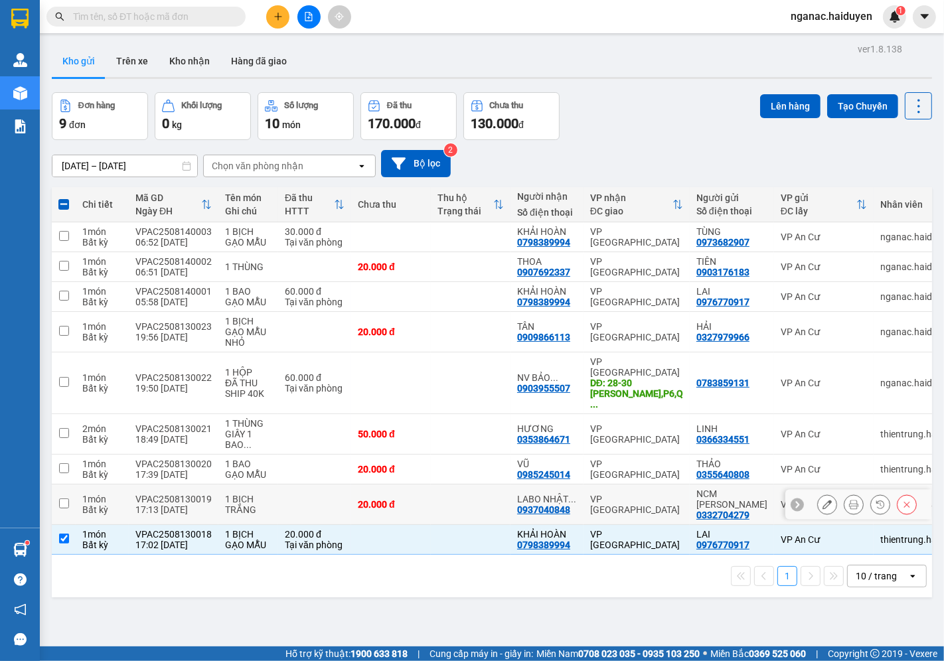
click at [81, 485] on td "1 món Bất kỳ" at bounding box center [102, 505] width 53 height 40
checkbox input "true"
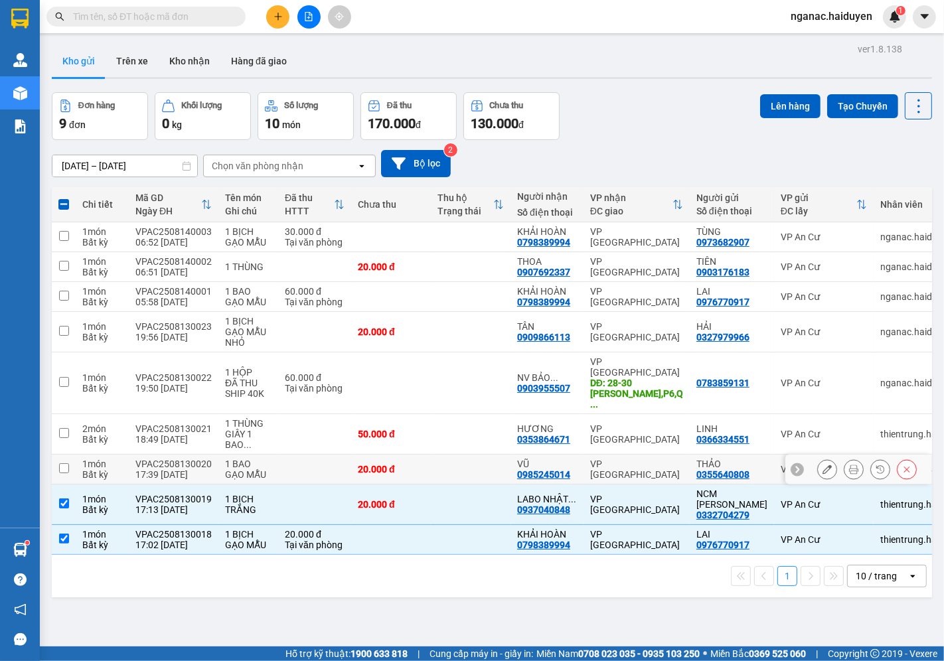
click at [96, 459] on div "1 món" at bounding box center [102, 464] width 40 height 11
checkbox input "true"
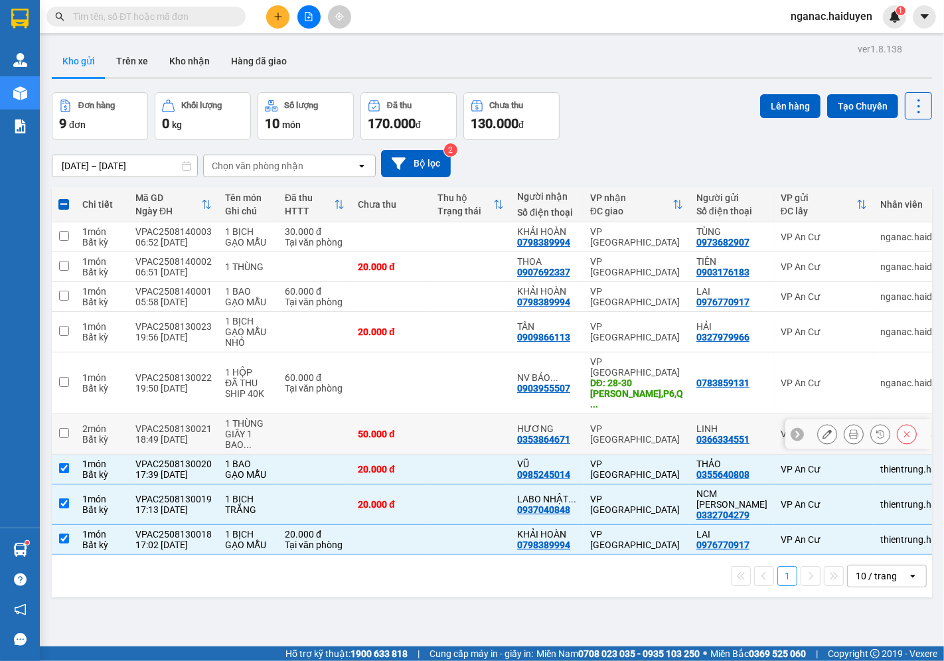
click at [133, 414] on td "VPAC2508130021 18:49 13/08" at bounding box center [174, 434] width 90 height 40
checkbox input "true"
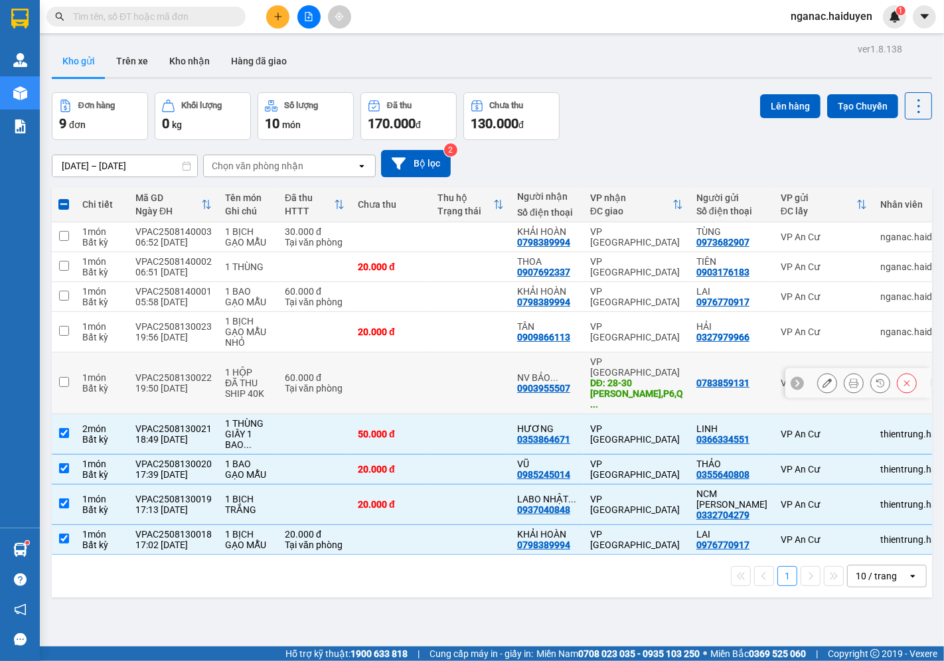
click at [199, 372] on div "VPAC2508130022" at bounding box center [173, 377] width 76 height 11
checkbox input "true"
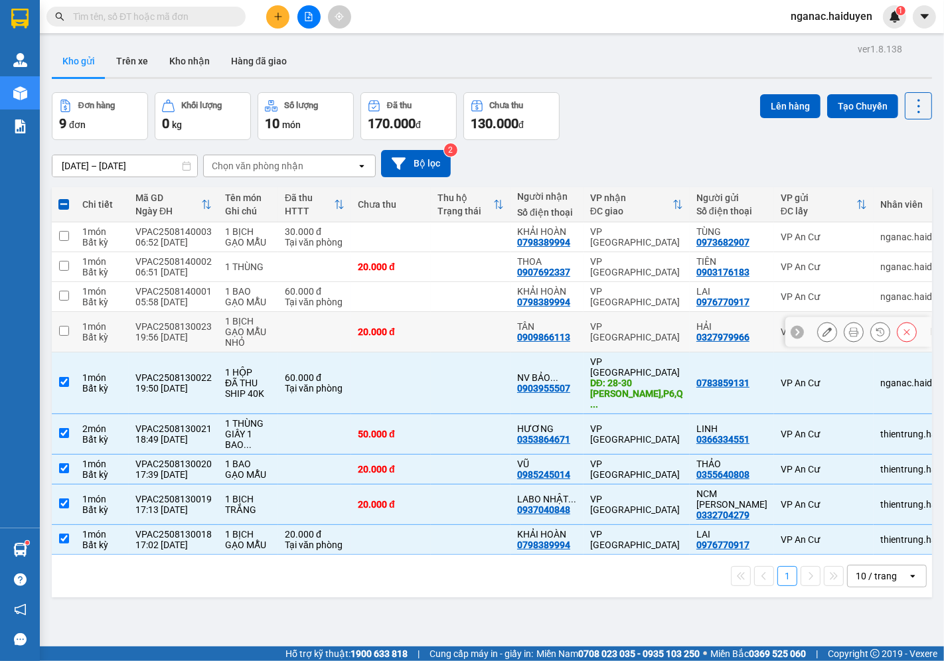
click at [192, 329] on div "VPAC2508130023" at bounding box center [173, 326] width 76 height 11
checkbox input "true"
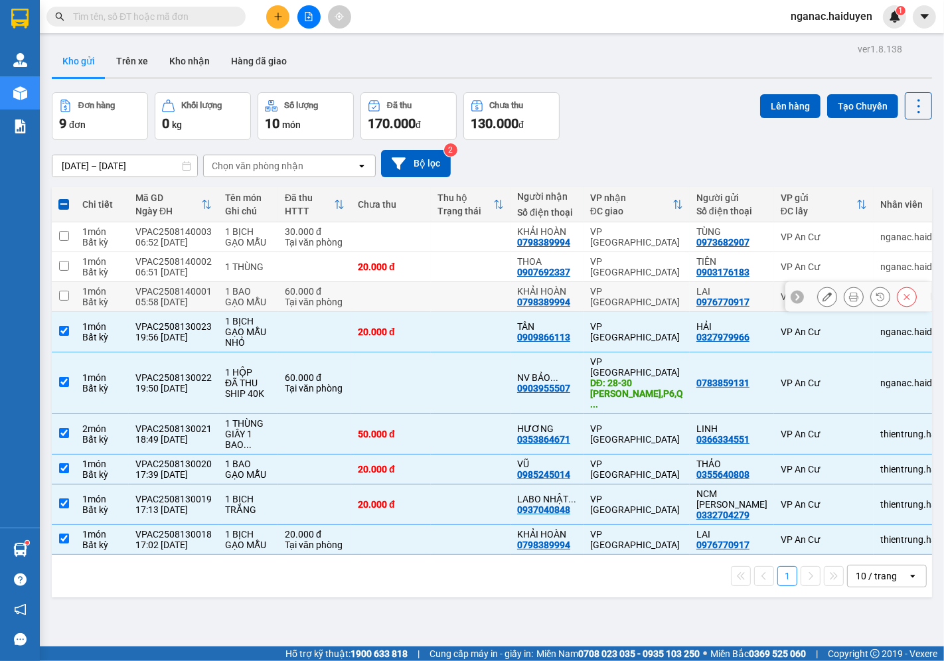
click at [177, 288] on div "VPAC2508140001" at bounding box center [173, 291] width 76 height 11
checkbox input "true"
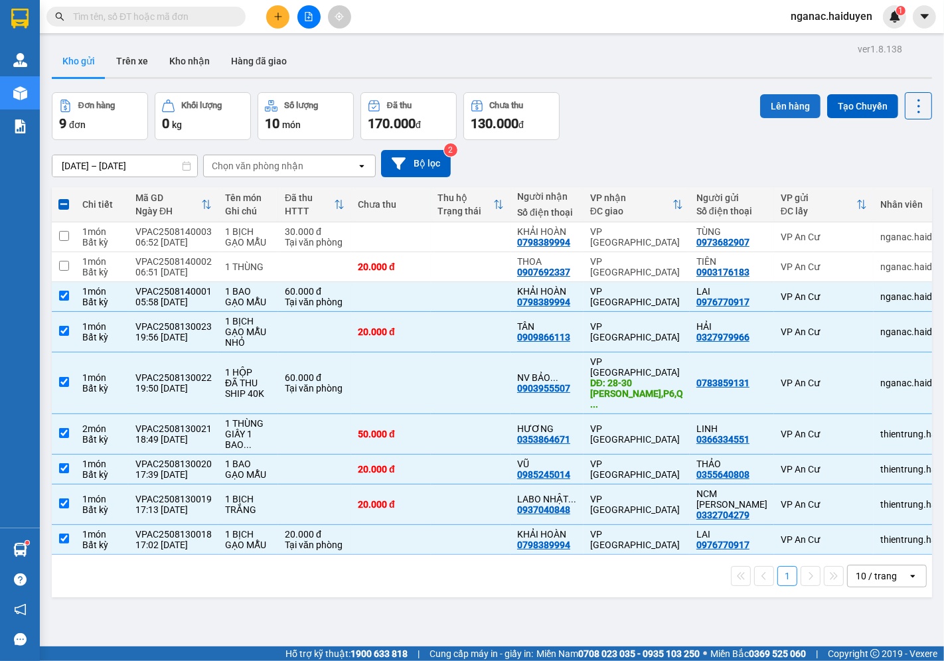
click at [773, 102] on button "Lên hàng" at bounding box center [790, 106] width 60 height 24
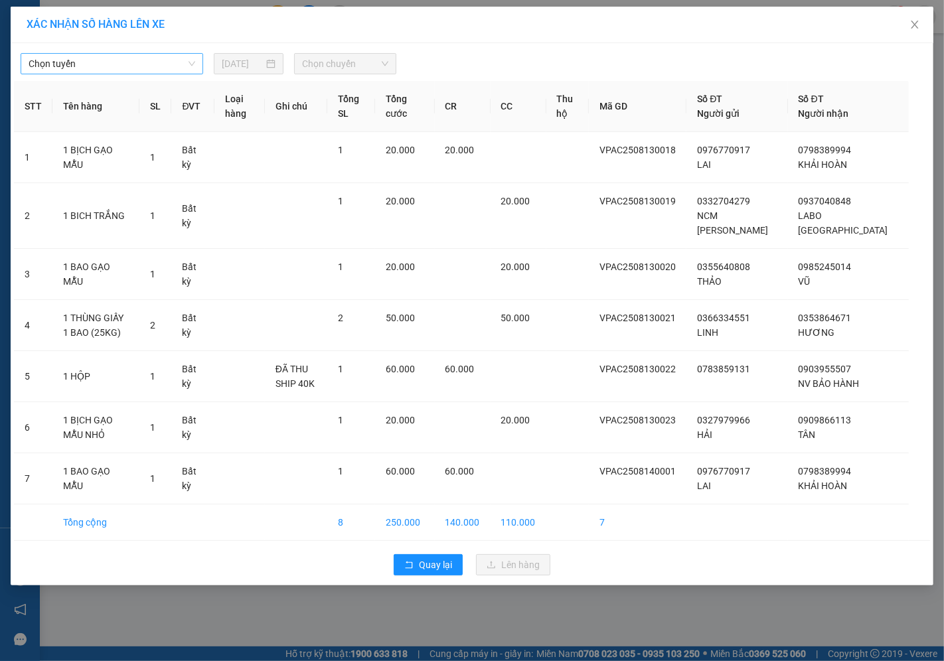
click at [95, 64] on span "Chọn tuyến" at bounding box center [112, 64] width 167 height 20
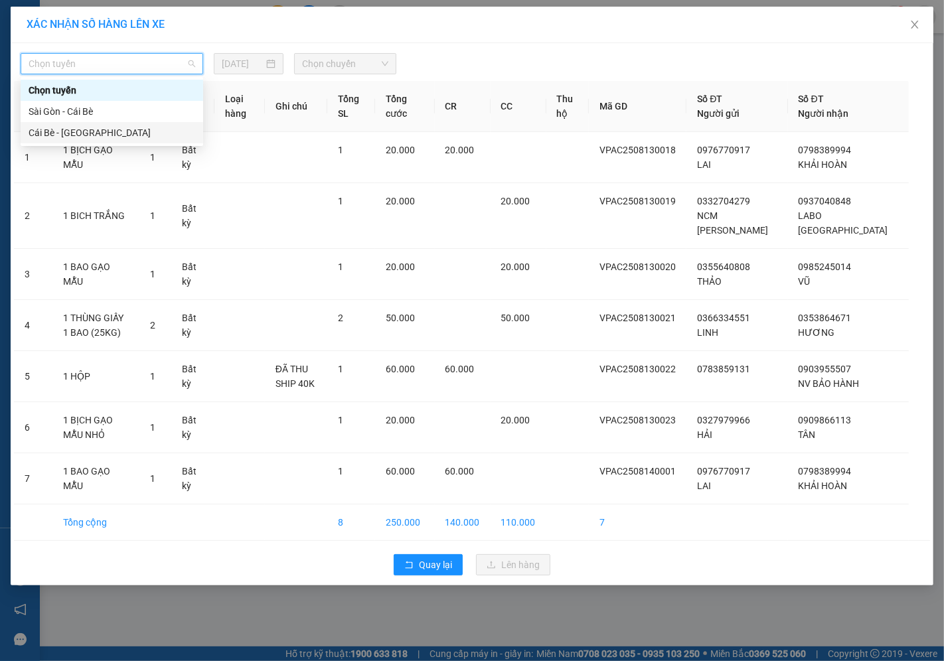
click at [97, 131] on div "Cái Bè - Sài Gòn" at bounding box center [112, 132] width 167 height 15
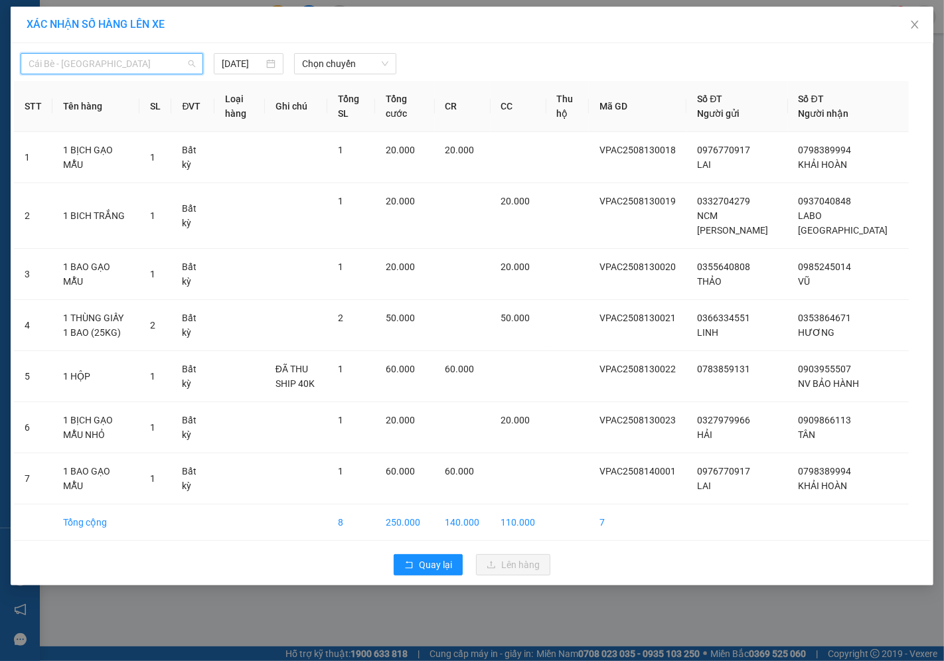
click at [105, 64] on span "Cái Bè - Sài Gòn" at bounding box center [112, 64] width 167 height 20
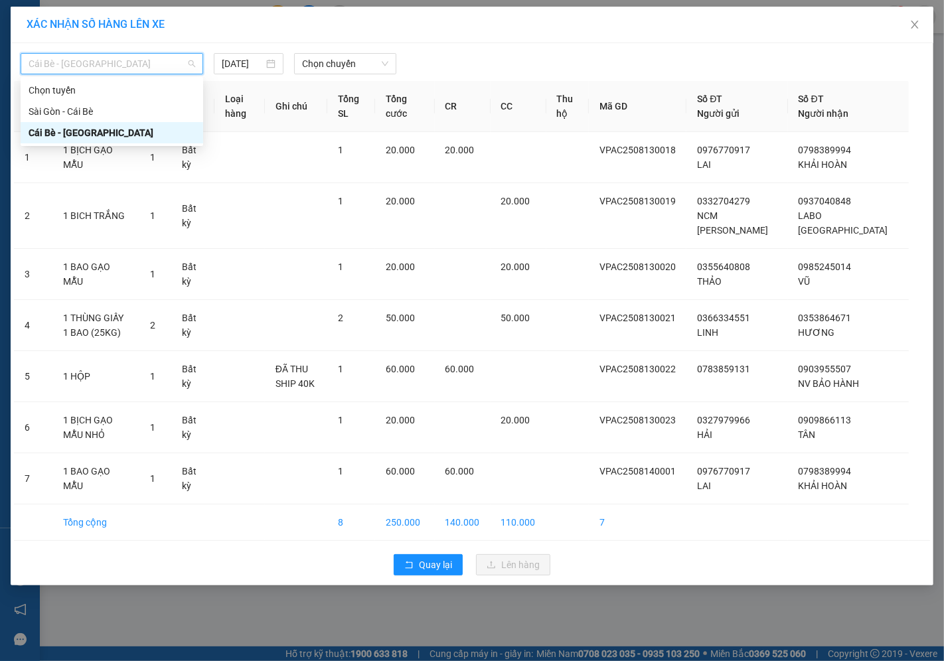
click at [101, 127] on div "Cái Bè - Sài Gòn" at bounding box center [112, 132] width 167 height 15
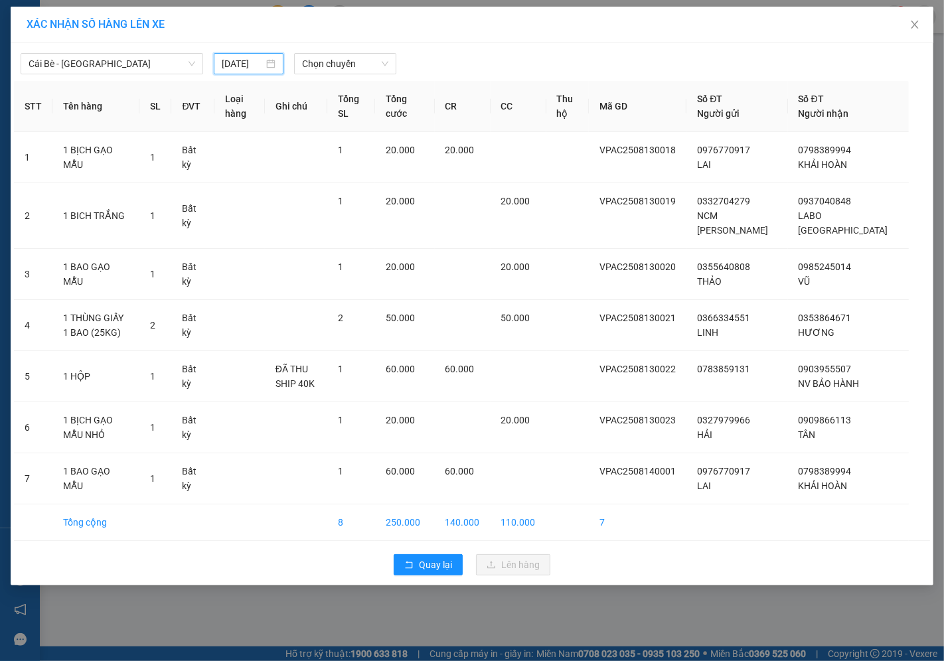
click at [242, 60] on input "[DATE]" at bounding box center [243, 63] width 42 height 15
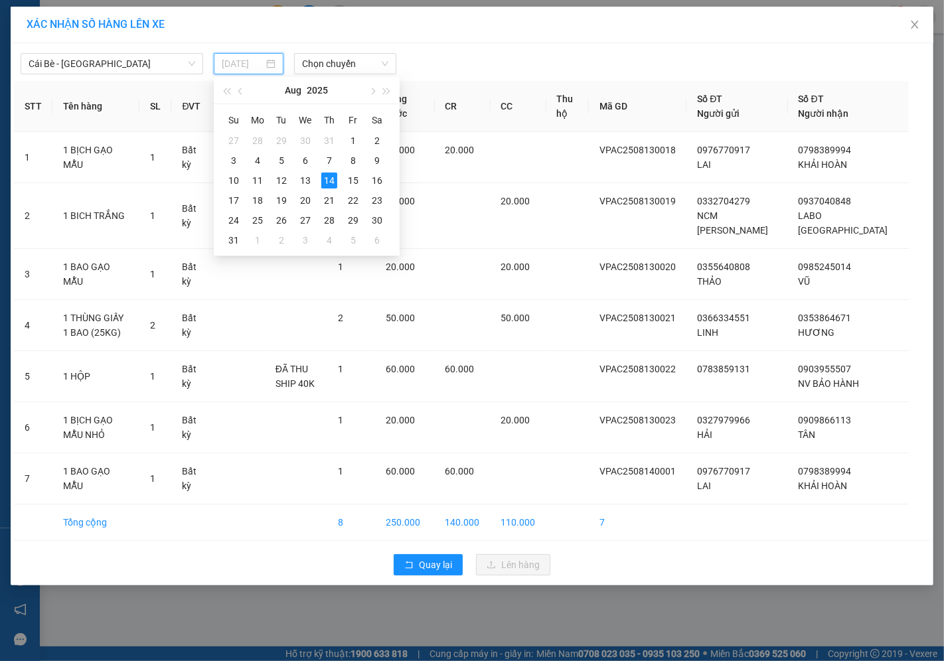
type input "[DATE]"
click at [328, 177] on div "14" at bounding box center [329, 181] width 16 height 16
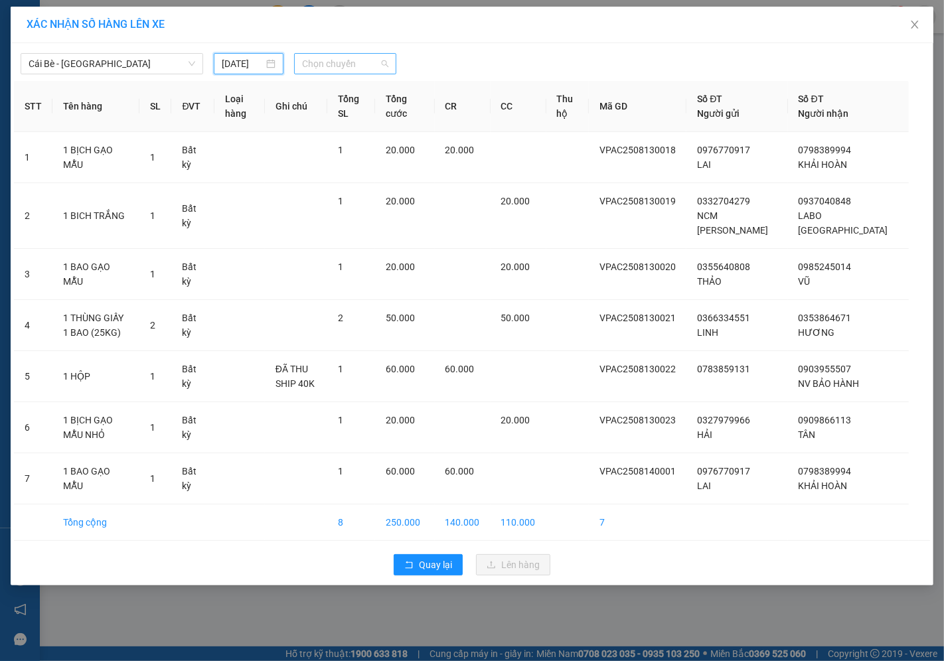
click at [347, 63] on span "Chọn chuyến" at bounding box center [345, 64] width 86 height 20
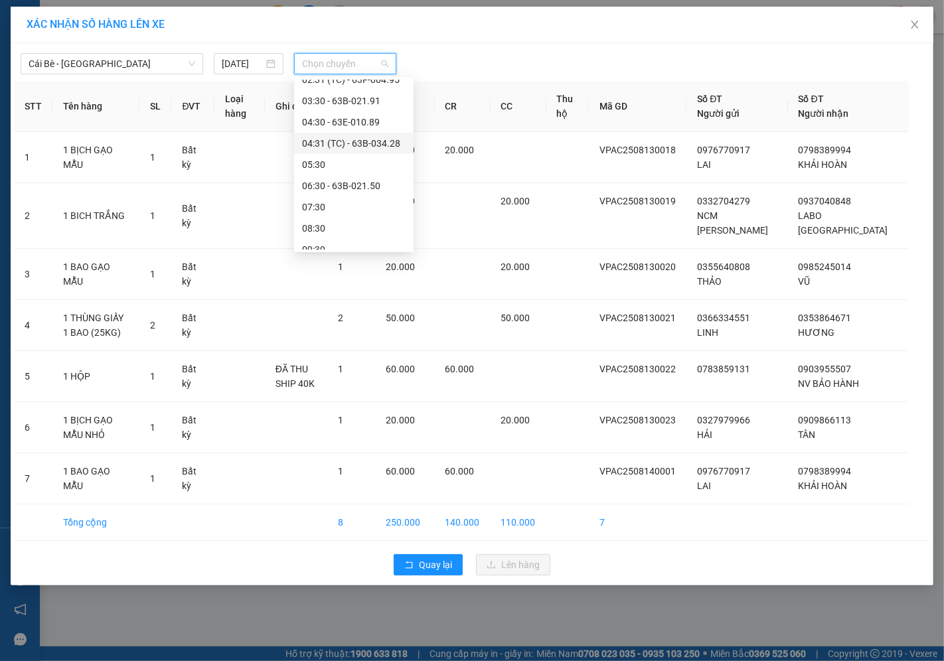
scroll to position [74, 0]
click at [335, 179] on div "06:30 - 63B-021.50" at bounding box center [354, 186] width 104 height 15
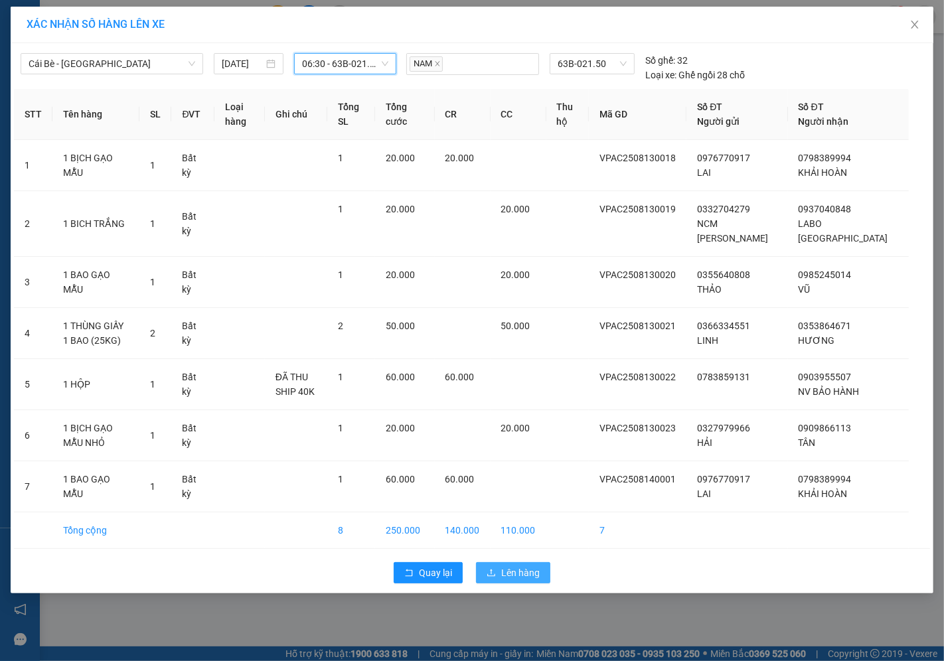
click at [519, 580] on span "Lên hàng" at bounding box center [520, 572] width 38 height 15
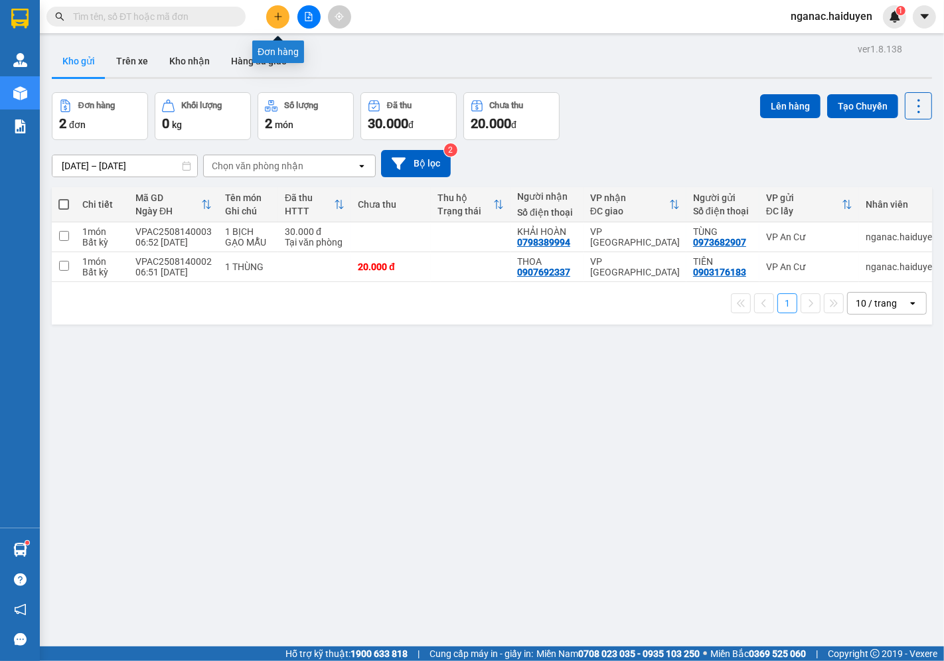
click at [277, 12] on icon "plus" at bounding box center [277, 16] width 9 height 9
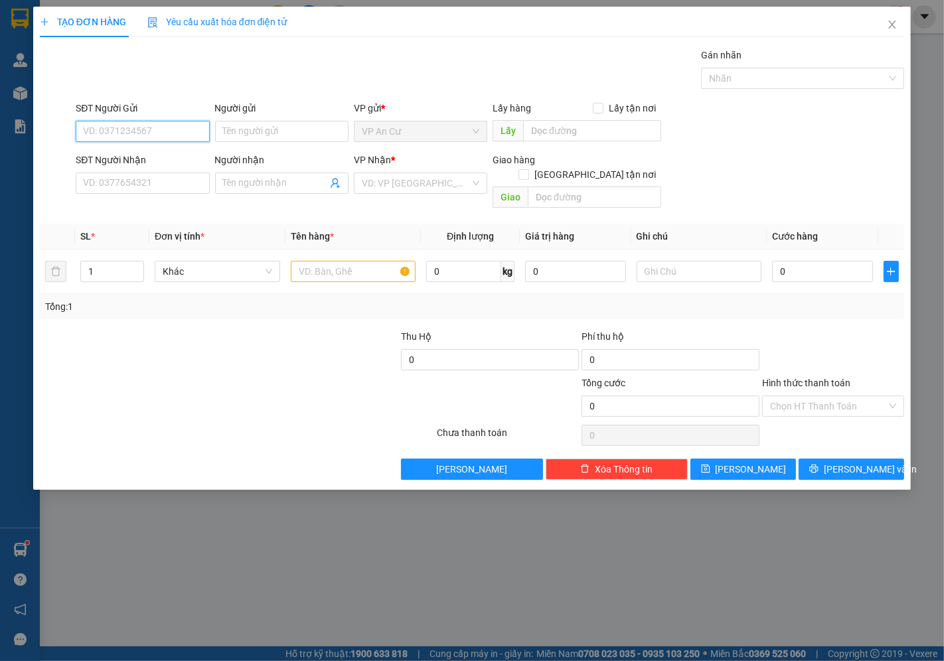
click at [114, 126] on input "SĐT Người Gửi" at bounding box center [142, 131] width 133 height 21
click at [157, 157] on div "0933731164 - TIẾN" at bounding box center [142, 158] width 117 height 15
type input "0933731164"
type input "TIẾN"
type input "0967996500"
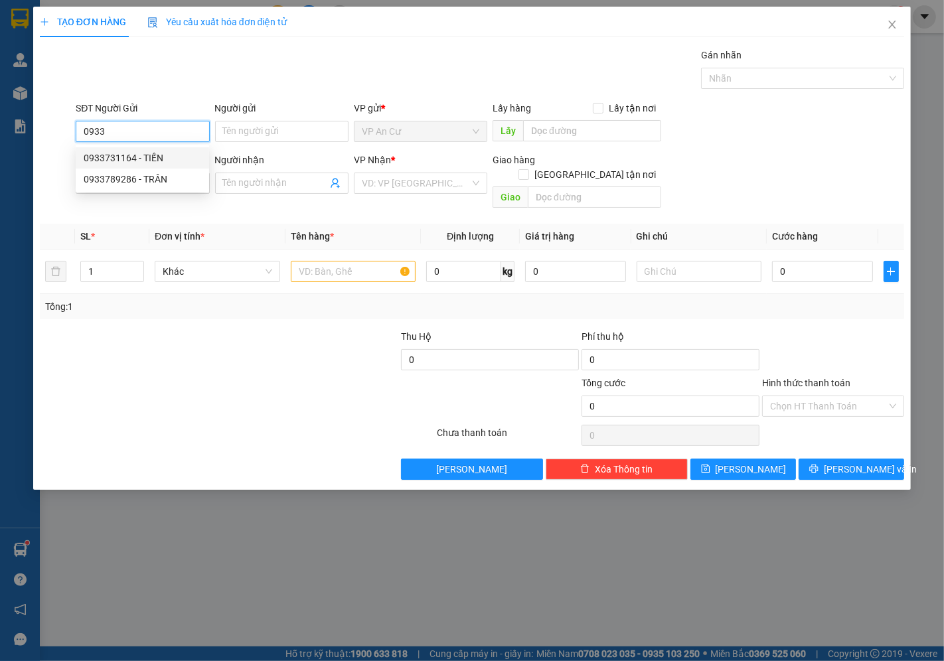
type input "LINH"
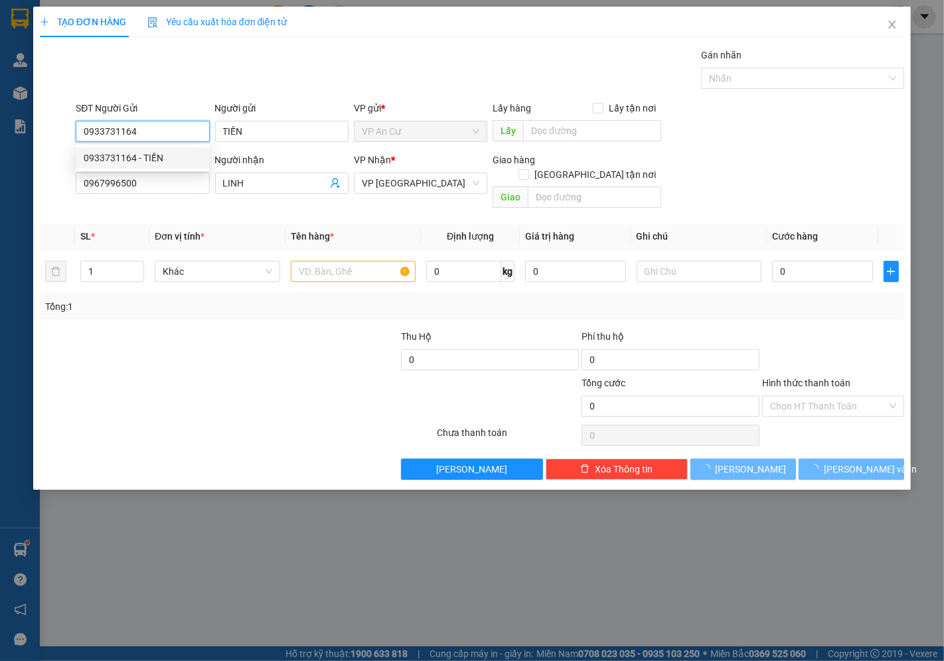
type input "20.000"
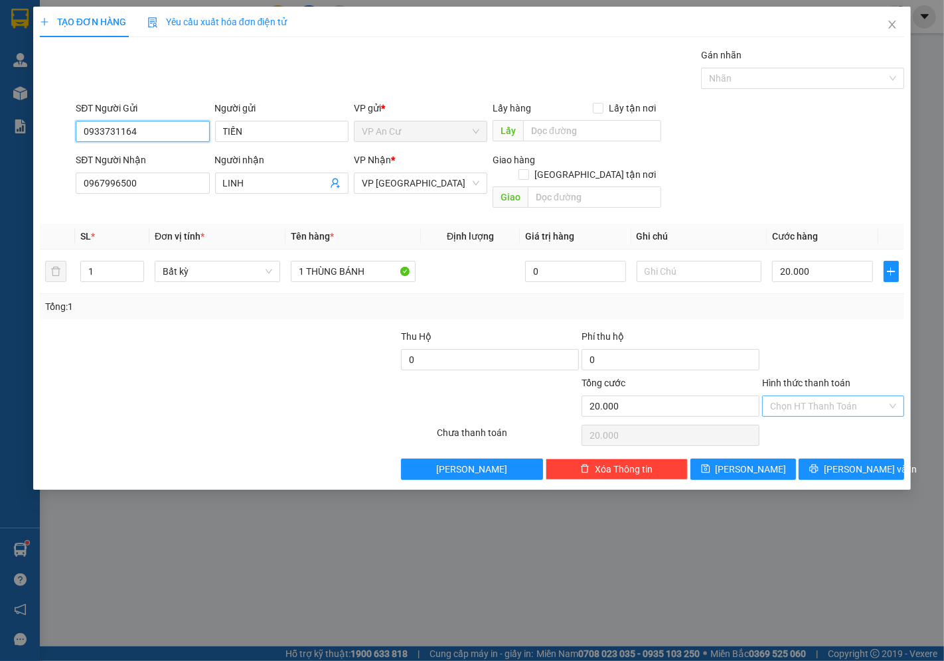
type input "0933731164"
click at [816, 396] on input "Hình thức thanh toán" at bounding box center [828, 406] width 117 height 20
click at [823, 417] on div "Tại văn phòng" at bounding box center [834, 418] width 126 height 15
type input "0"
click at [851, 462] on span "[PERSON_NAME] và In" at bounding box center [870, 469] width 93 height 15
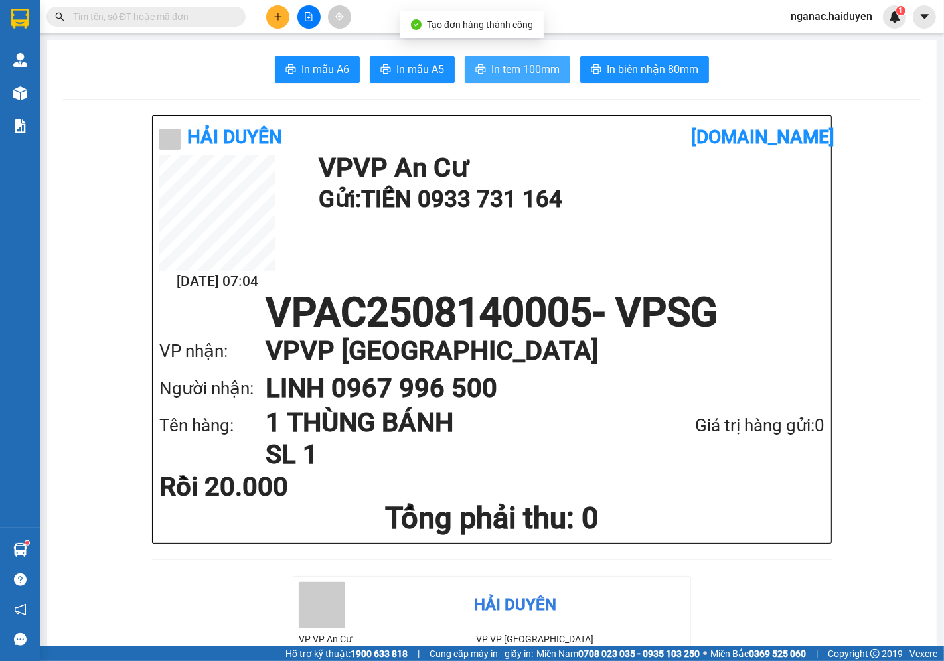
click at [504, 63] on span "In tem 100mm" at bounding box center [525, 69] width 68 height 17
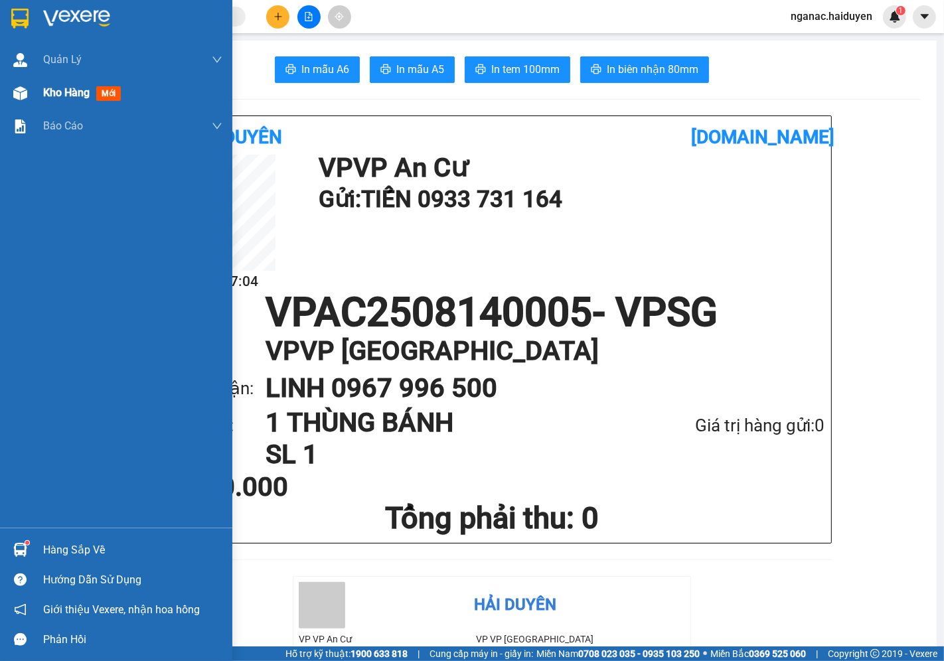
click at [44, 90] on span "Kho hàng" at bounding box center [66, 92] width 46 height 13
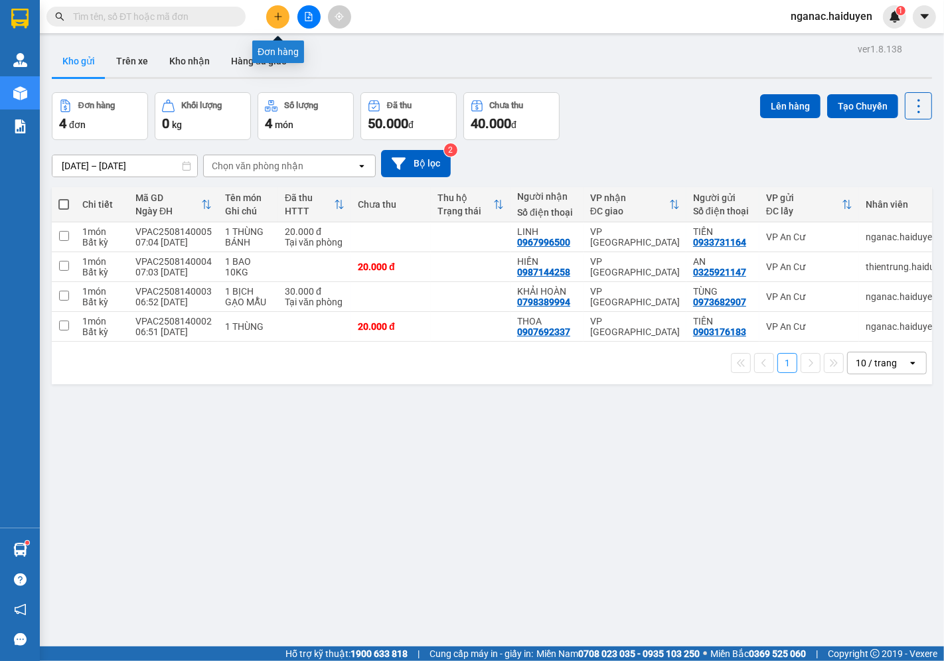
click at [275, 17] on icon "plus" at bounding box center [277, 16] width 7 height 1
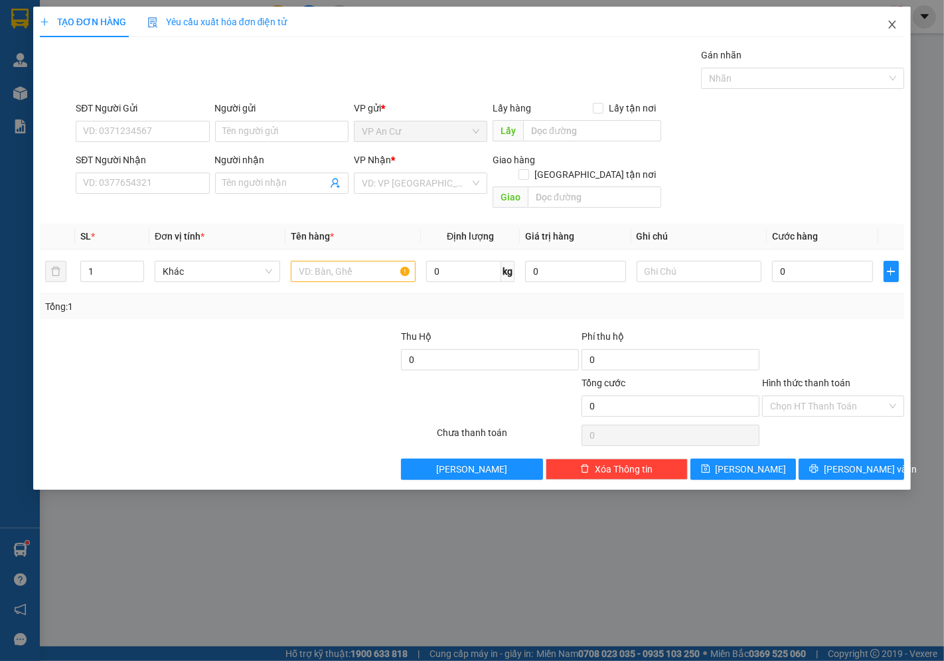
click at [890, 25] on icon "close" at bounding box center [892, 24] width 11 height 11
